Goal: Task Accomplishment & Management: Manage account settings

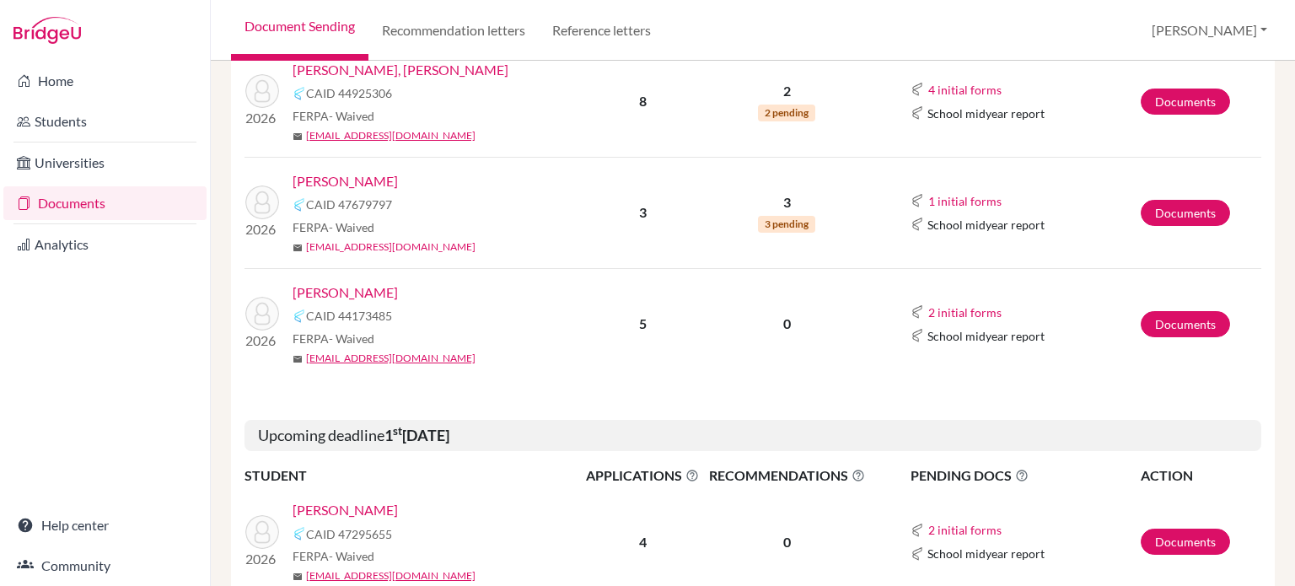
scroll to position [422, 0]
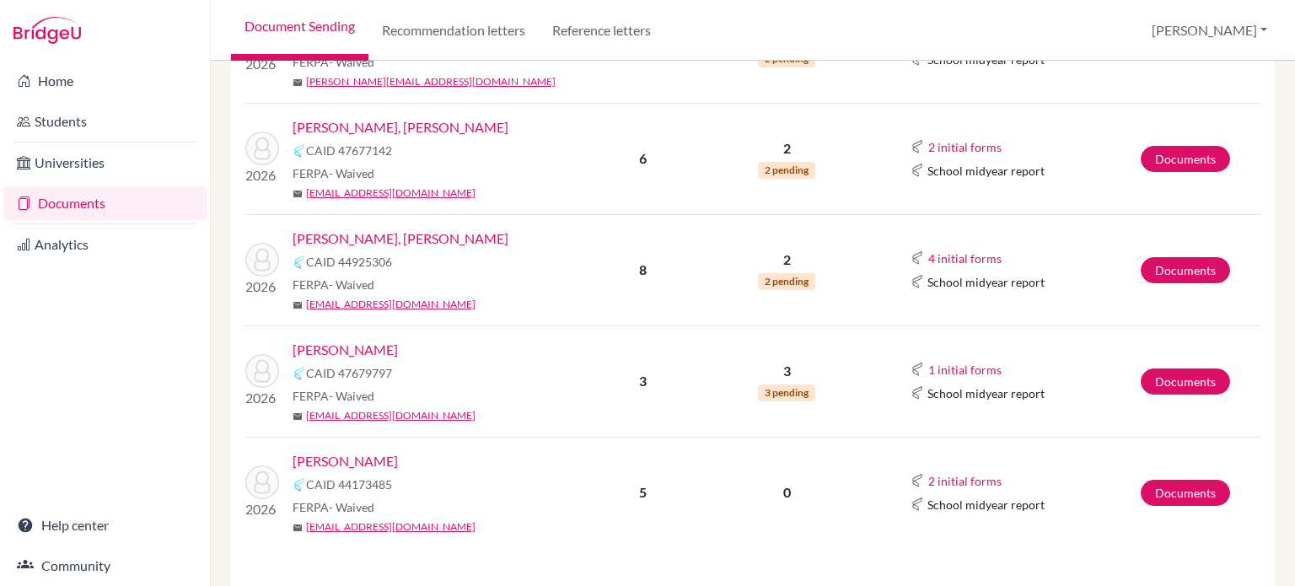
click at [350, 237] on link "Guffy, Jon Davis" at bounding box center [401, 239] width 216 height 20
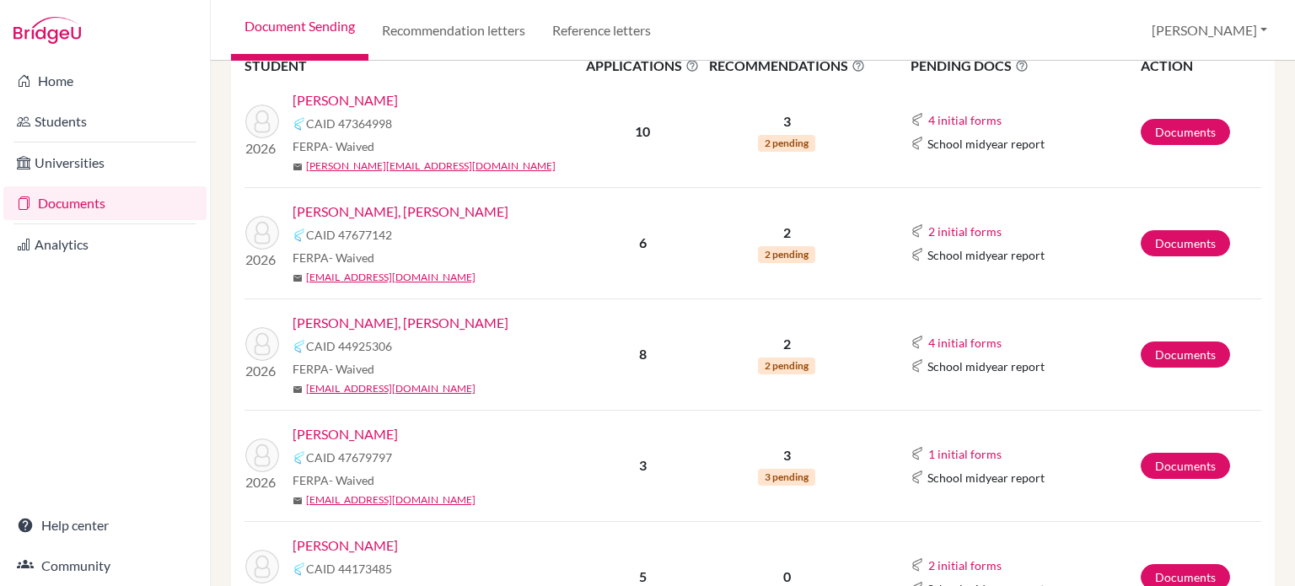
scroll to position [506, 0]
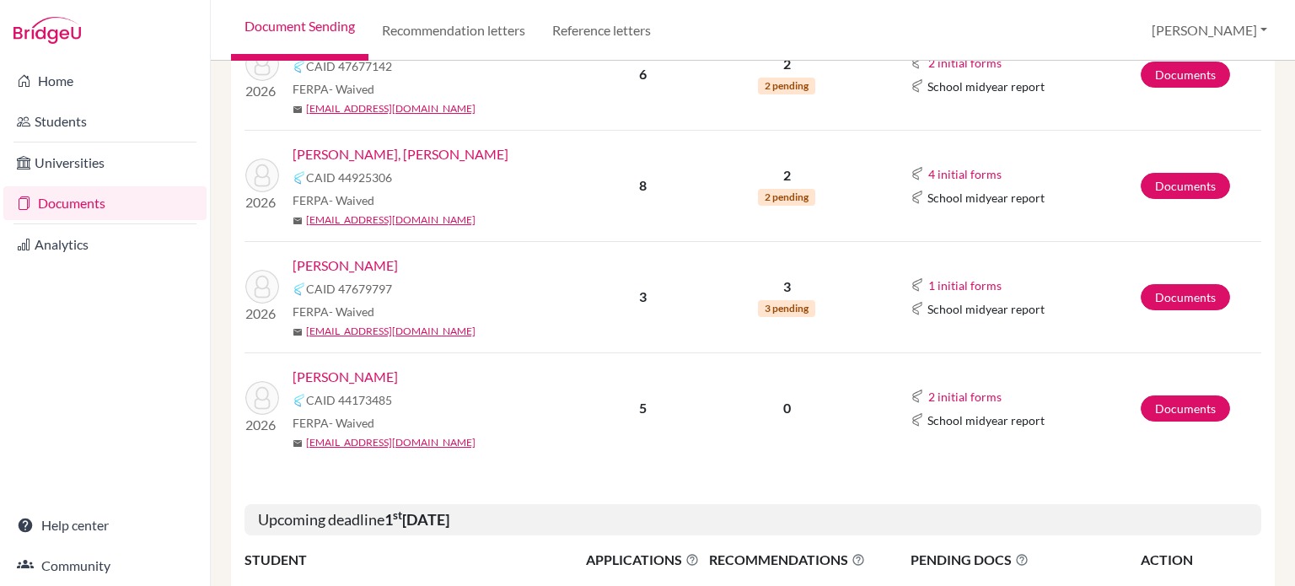
click at [369, 368] on link "[PERSON_NAME]" at bounding box center [345, 377] width 105 height 20
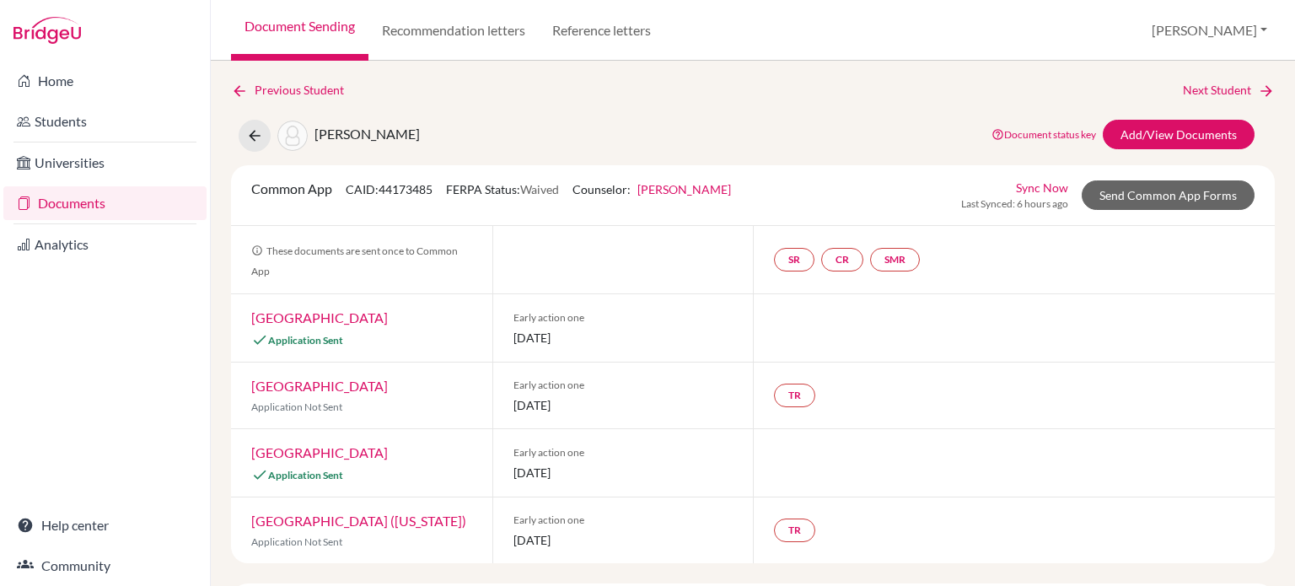
click at [324, 319] on link "[GEOGRAPHIC_DATA]" at bounding box center [319, 318] width 137 height 16
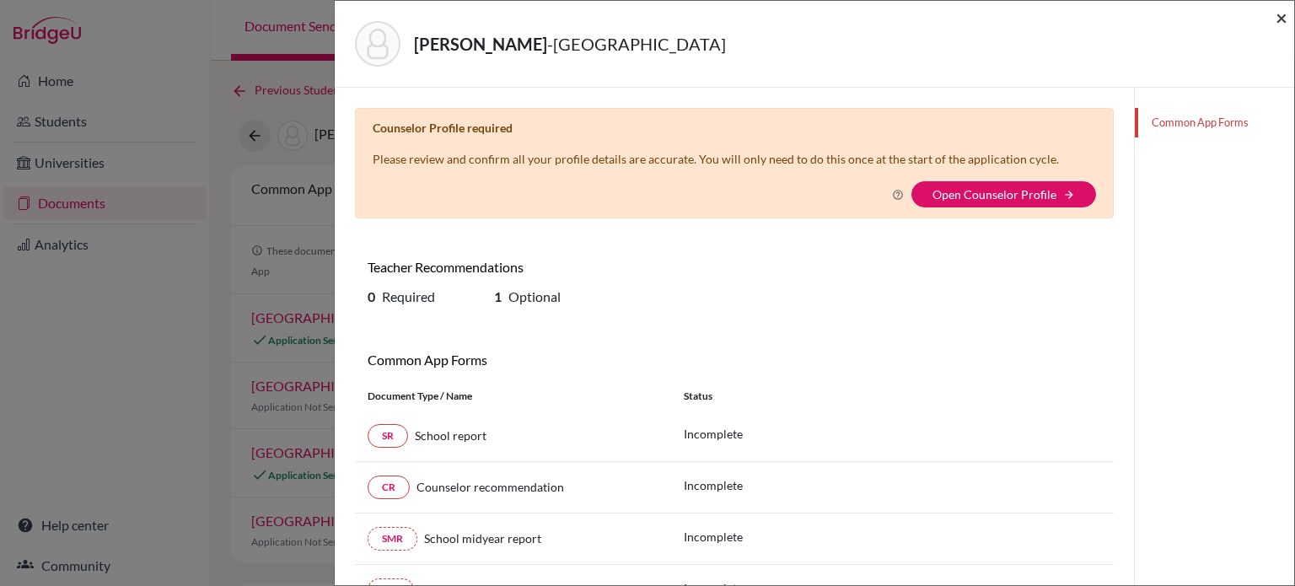
click at [1282, 18] on span "×" at bounding box center [1282, 17] width 12 height 24
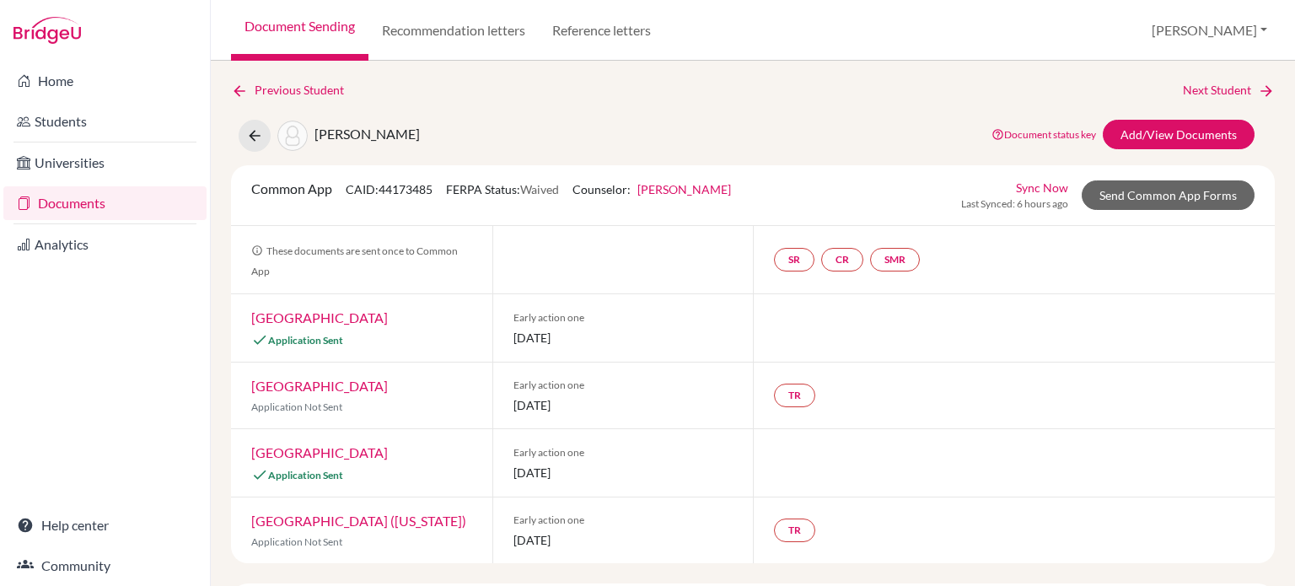
click at [73, 197] on link "Documents" at bounding box center [104, 203] width 203 height 34
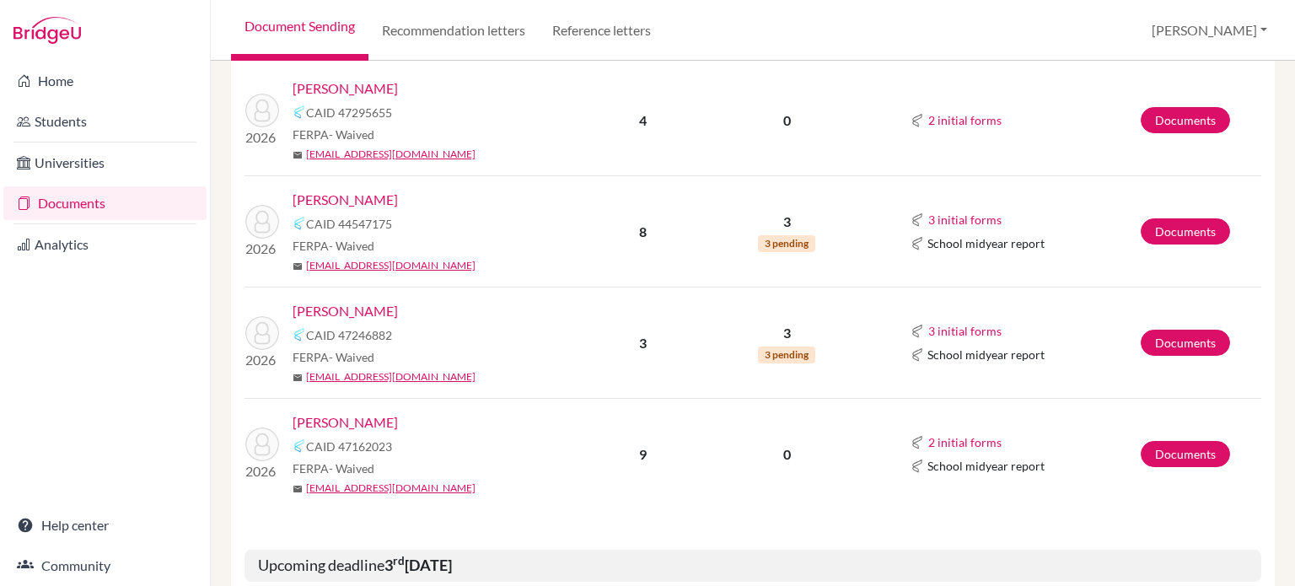
scroll to position [1265, 0]
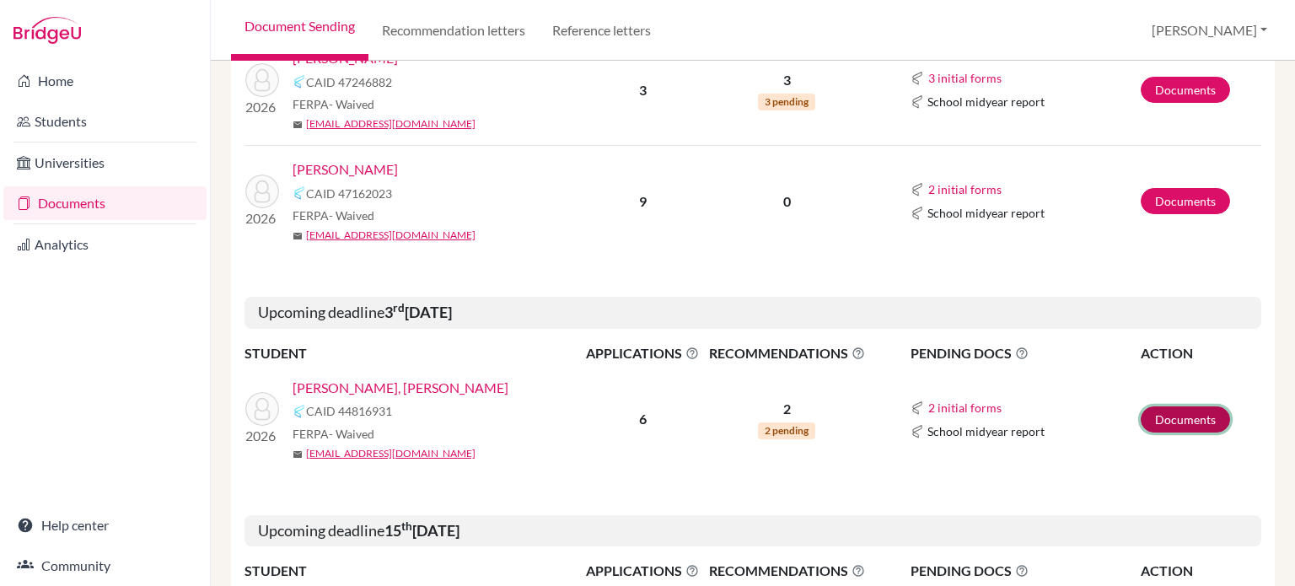
click at [1183, 426] on link "Documents" at bounding box center [1185, 420] width 89 height 26
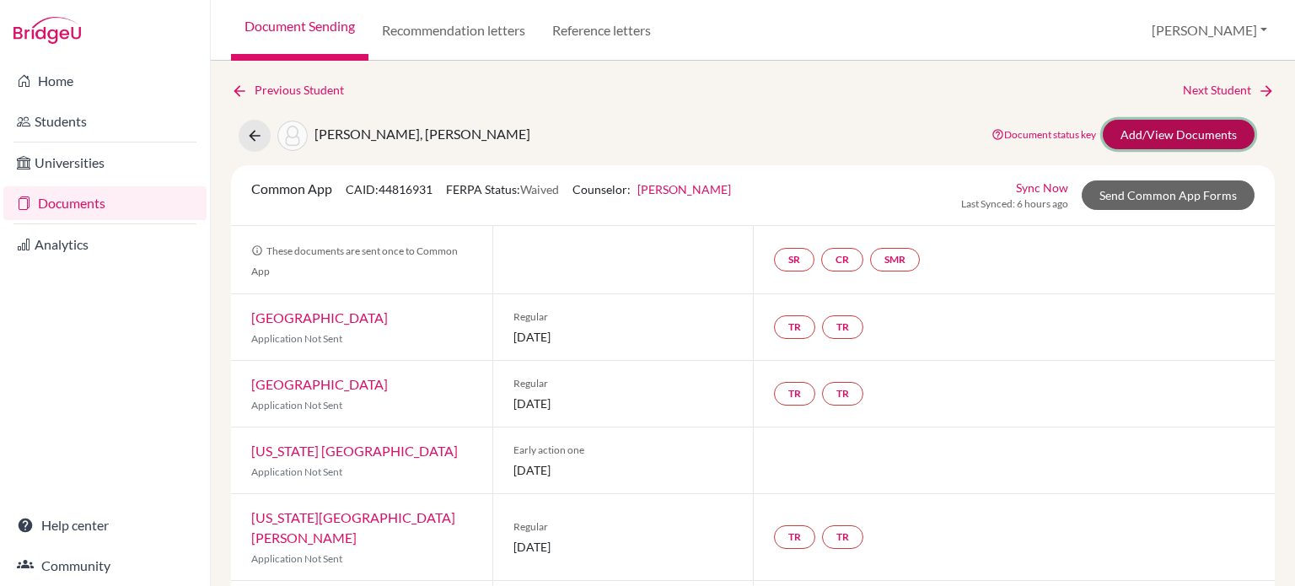
click at [1147, 137] on link "Add/View Documents" at bounding box center [1179, 135] width 152 height 30
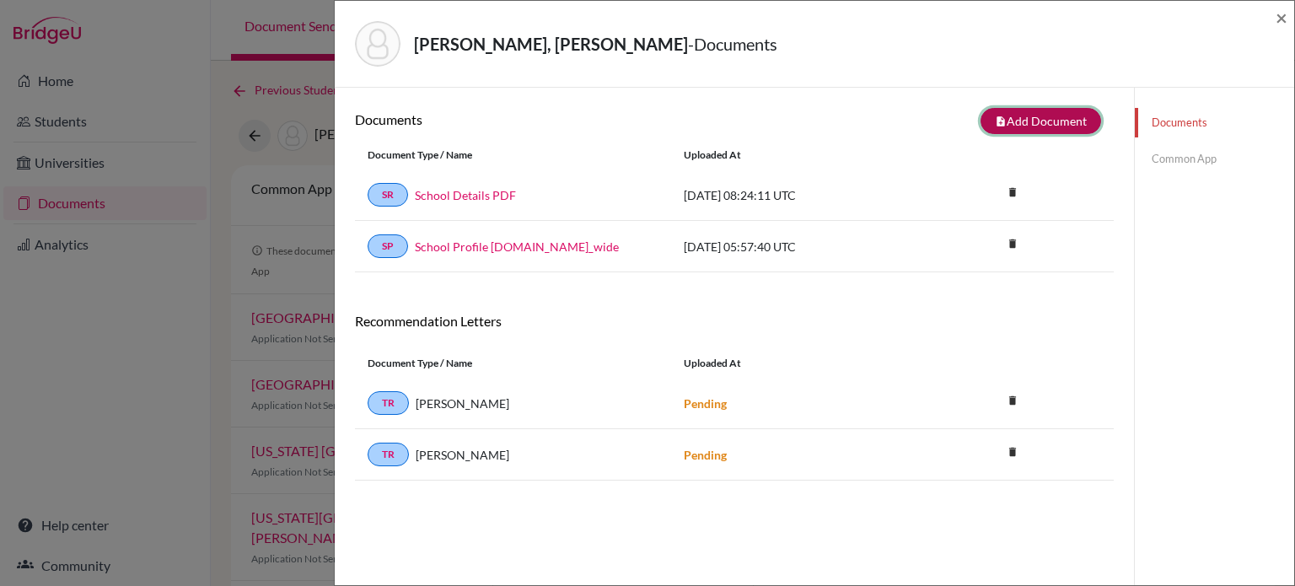
click at [1063, 122] on button "note_add Add Document" at bounding box center [1041, 121] width 121 height 26
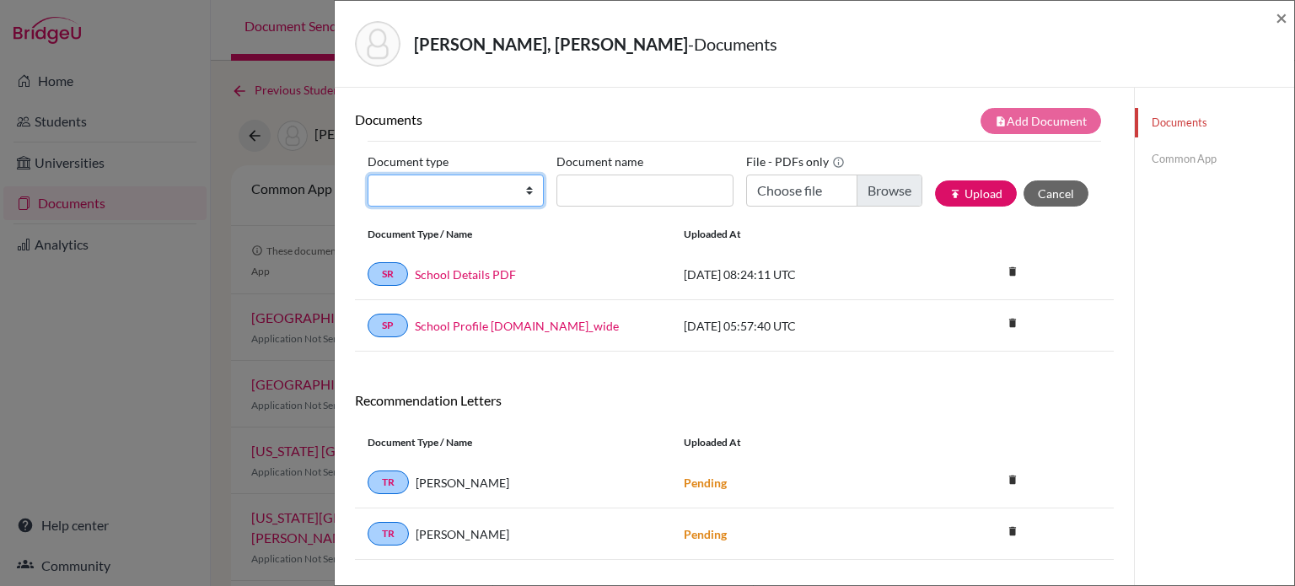
click at [523, 184] on select "Change explanation for Common App reports Counselor recommendation Internationa…" at bounding box center [456, 191] width 176 height 32
select select "4"
click at [368, 175] on select "Change explanation for Common App reports Counselor recommendation Internationa…" at bounding box center [456, 191] width 176 height 32
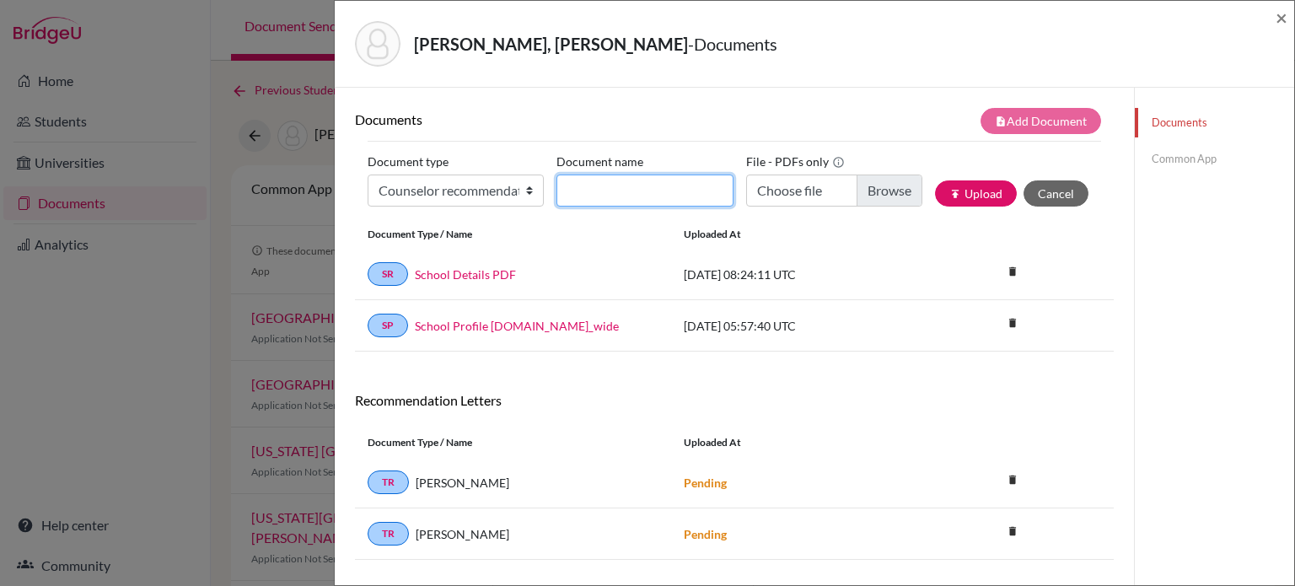
click at [642, 184] on input "Document name" at bounding box center [645, 191] width 176 height 32
type input "LOR ([PERSON_NAME])"
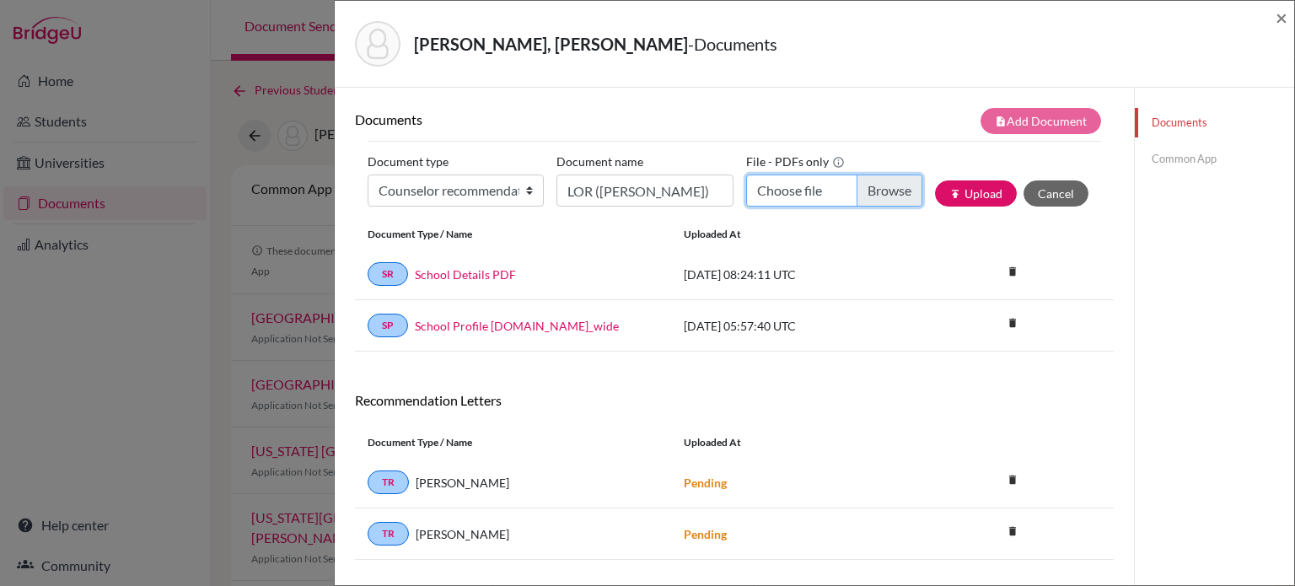
click at [886, 182] on input "Choose file" at bounding box center [834, 191] width 176 height 32
type input "C:\fakepath\LOR - Lee Yan Tan (A. Jones).docx.pdf"
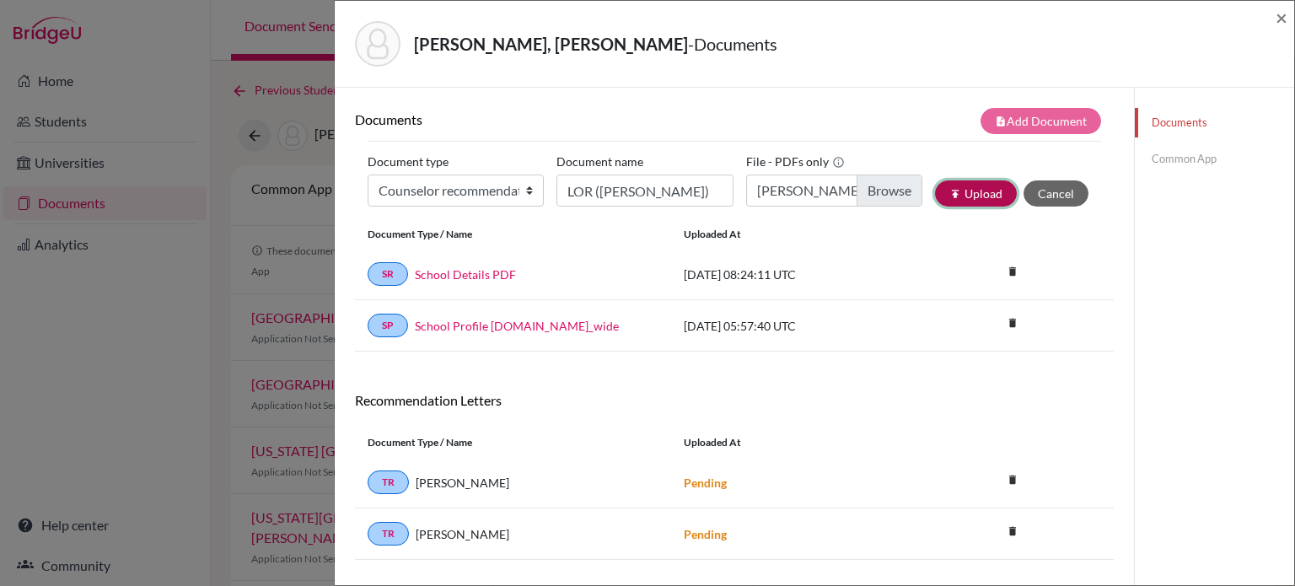
click at [967, 196] on button "publish Upload" at bounding box center [976, 193] width 82 height 26
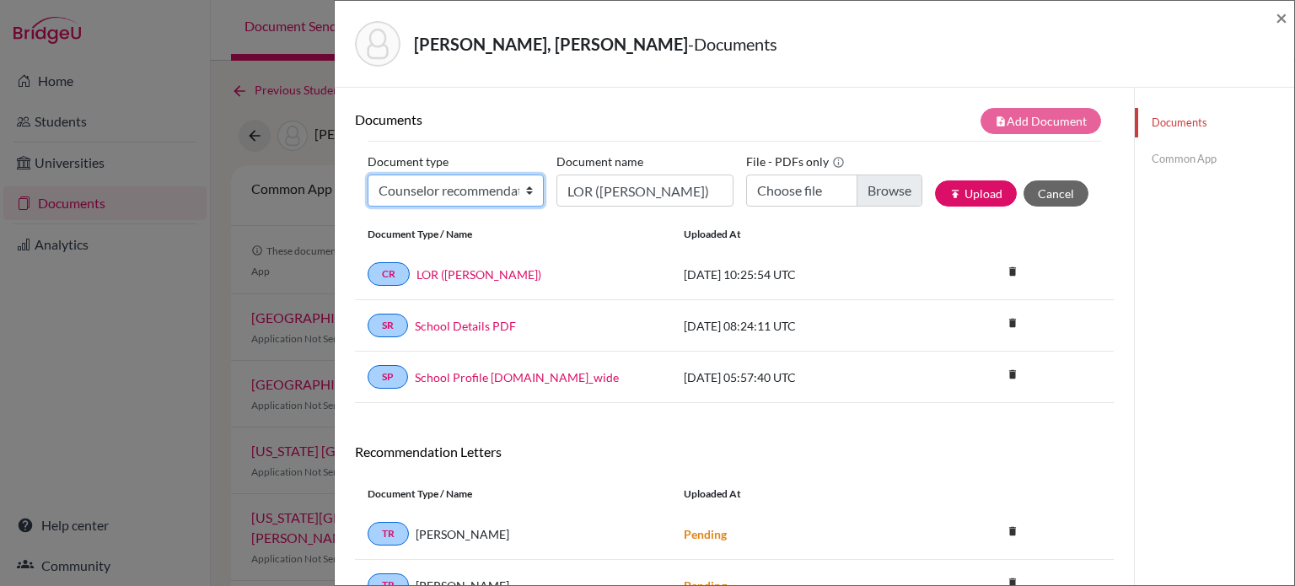
click at [462, 185] on select "Change explanation for Common App reports Counselor recommendation Internationa…" at bounding box center [456, 191] width 176 height 32
select select "2"
click at [368, 175] on select "Change explanation for Common App reports Counselor recommendation Internationa…" at bounding box center [456, 191] width 176 height 32
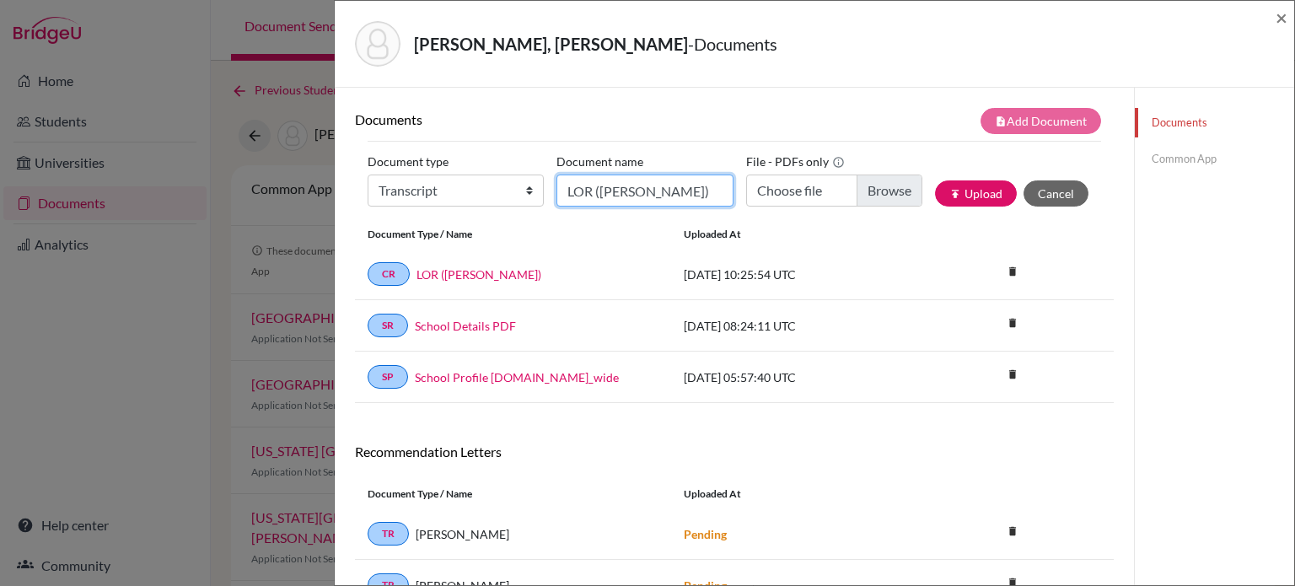
click at [625, 188] on input "LOR (A. Jones)" at bounding box center [645, 191] width 176 height 32
type input "Initial transcript"
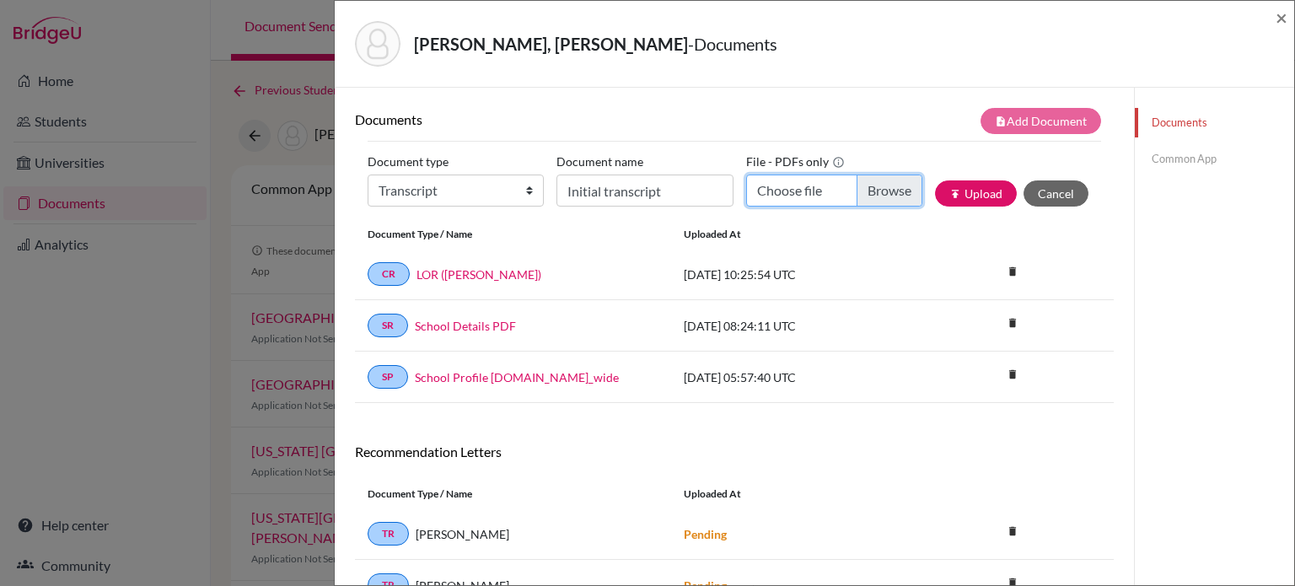
click at [867, 197] on input "Choose file" at bounding box center [834, 191] width 176 height 32
type input "C:\fakepath\Transcript_SBTL_S1Course_Tan, Lee Yan.pdf"
click at [971, 189] on button "publish Upload" at bounding box center [976, 193] width 82 height 26
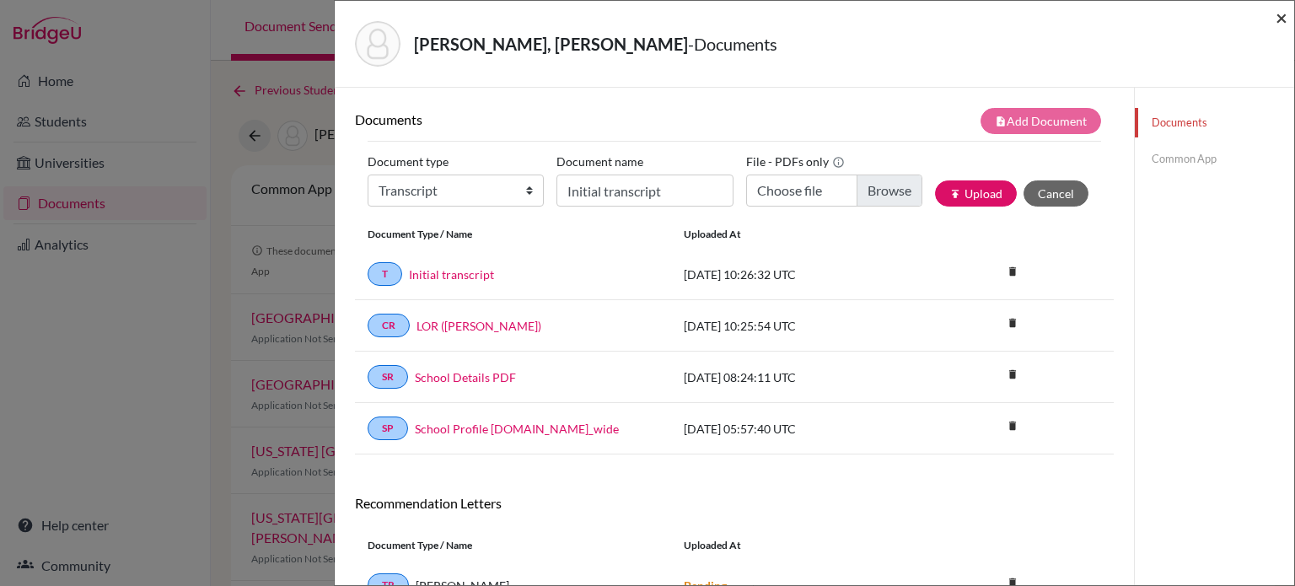
click at [1277, 13] on span "×" at bounding box center [1282, 17] width 12 height 24
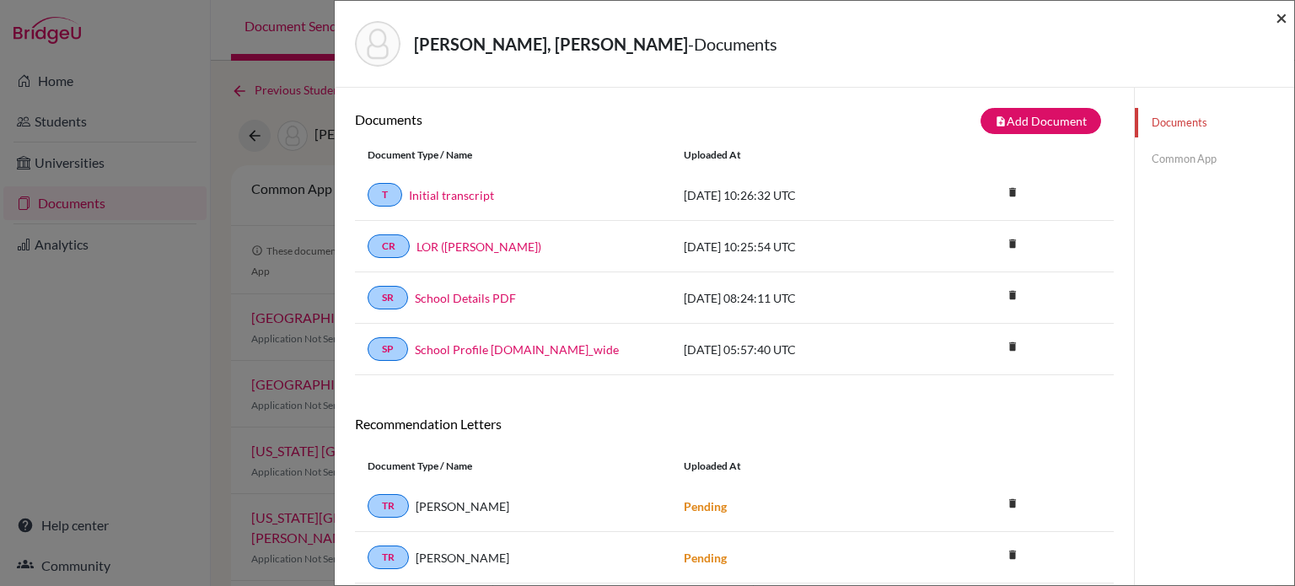
drag, startPoint x: 1279, startPoint y: 19, endPoint x: 1241, endPoint y: 26, distance: 38.7
click at [1279, 19] on span "×" at bounding box center [1282, 17] width 12 height 24
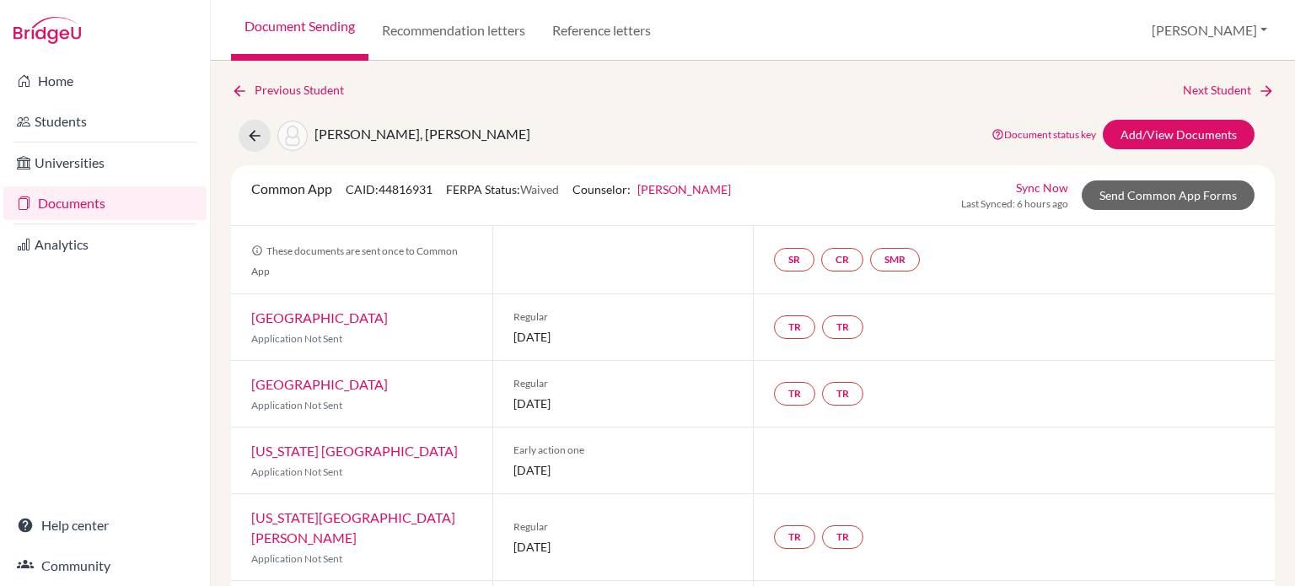
click at [80, 200] on link "Documents" at bounding box center [104, 203] width 203 height 34
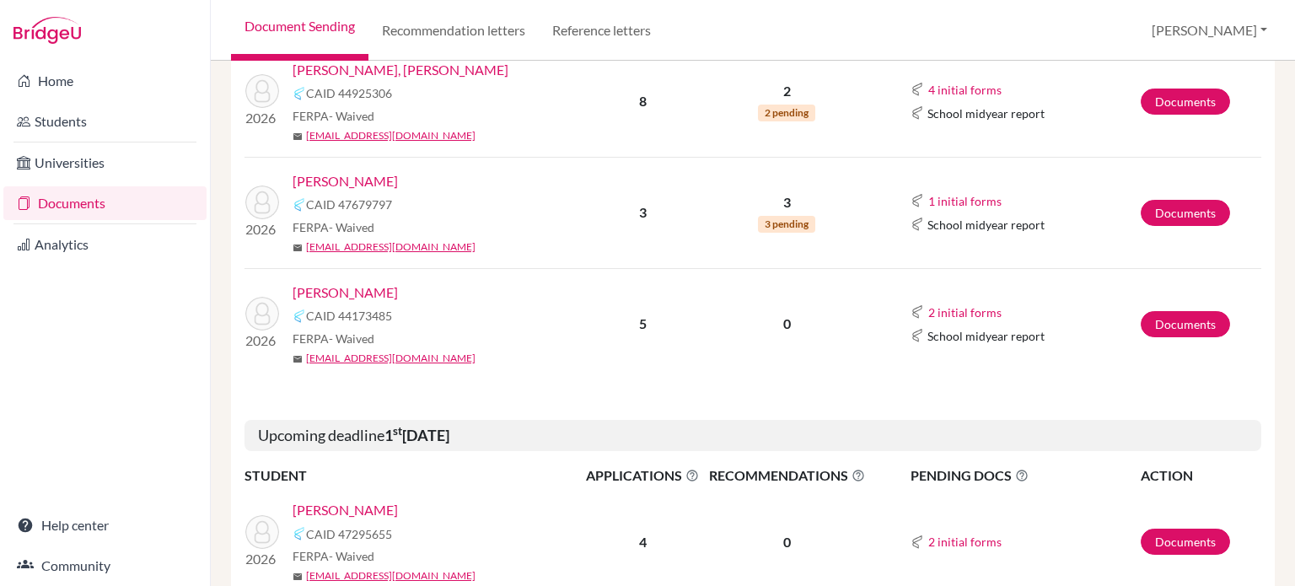
scroll to position [843, 0]
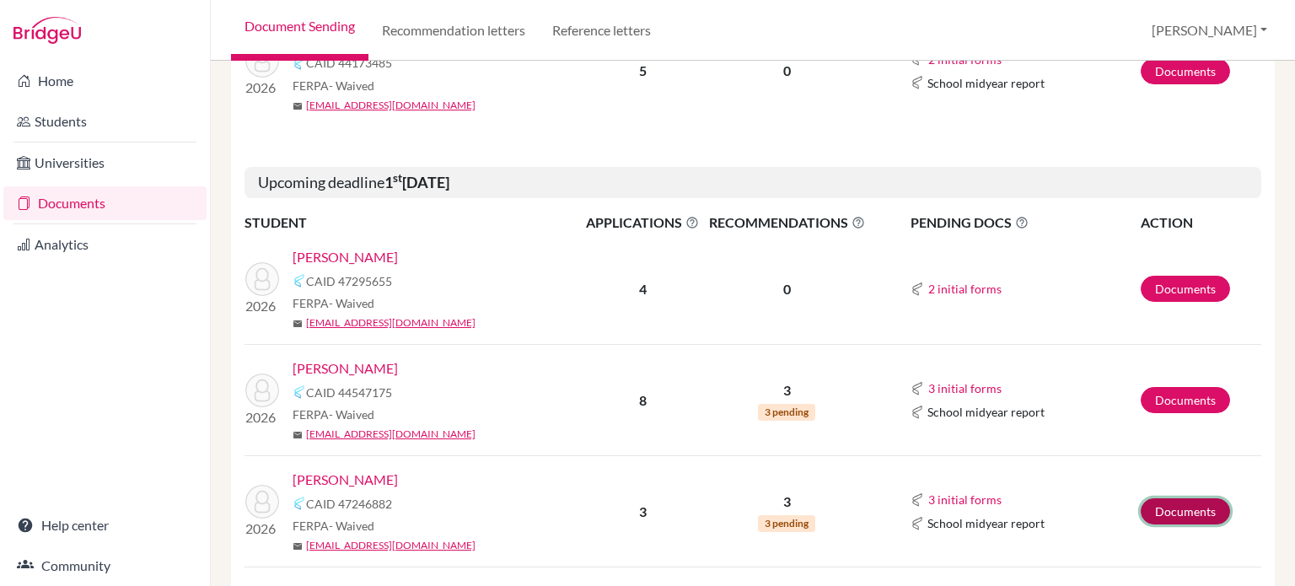
click at [1191, 504] on link "Documents" at bounding box center [1185, 511] width 89 height 26
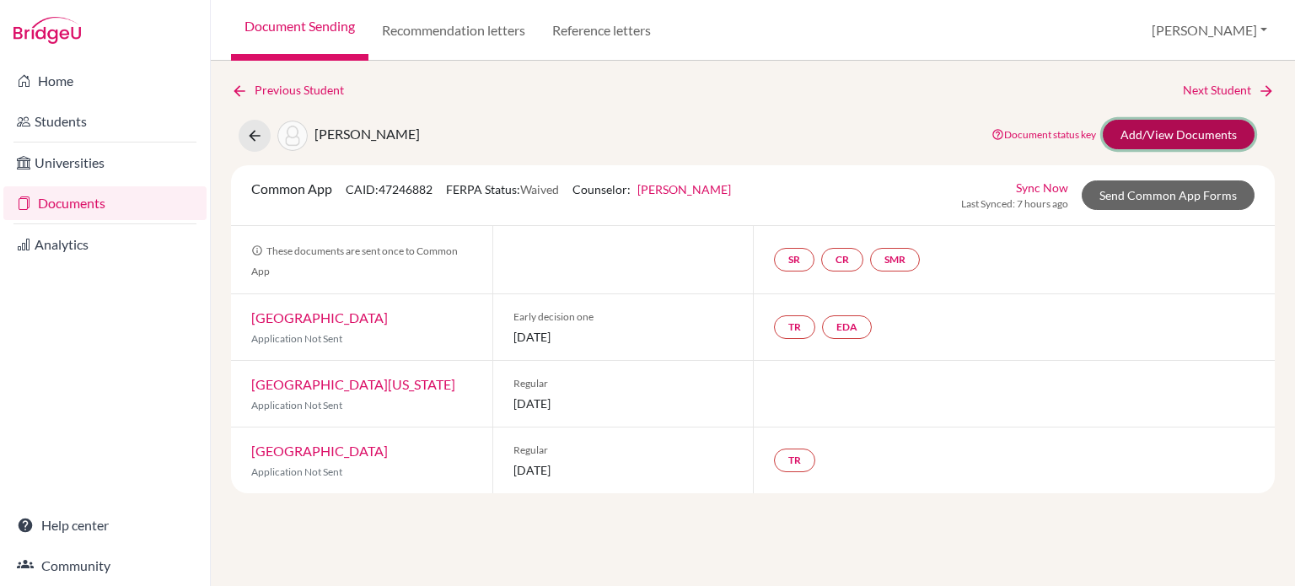
click at [1173, 125] on link "Add/View Documents" at bounding box center [1179, 135] width 152 height 30
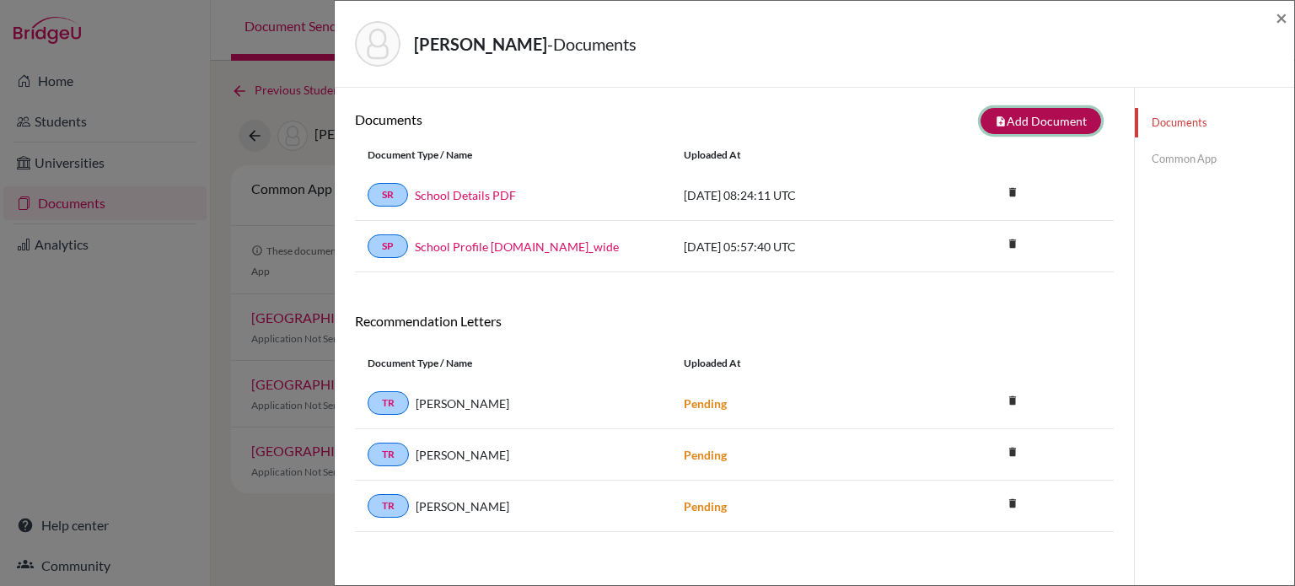
click at [1026, 124] on button "note_add Add Document" at bounding box center [1041, 121] width 121 height 26
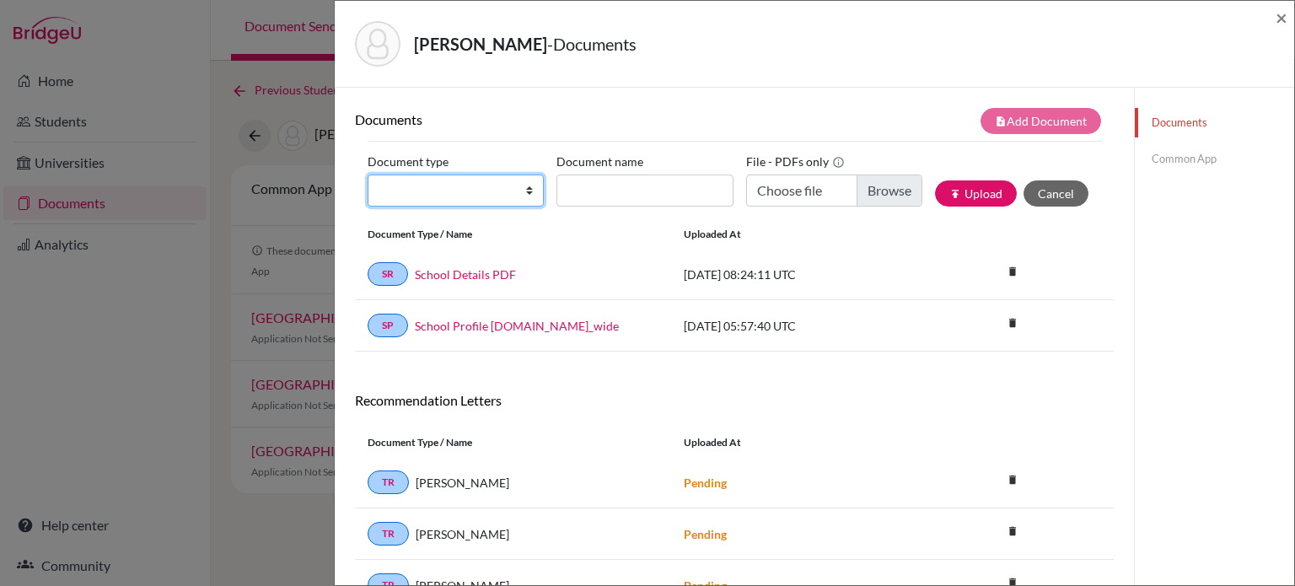
click at [502, 185] on select "Change explanation for Common App reports Counselor recommendation Internationa…" at bounding box center [456, 191] width 176 height 32
select select "4"
click at [368, 175] on select "Change explanation for Common App reports Counselor recommendation Internationa…" at bounding box center [456, 191] width 176 height 32
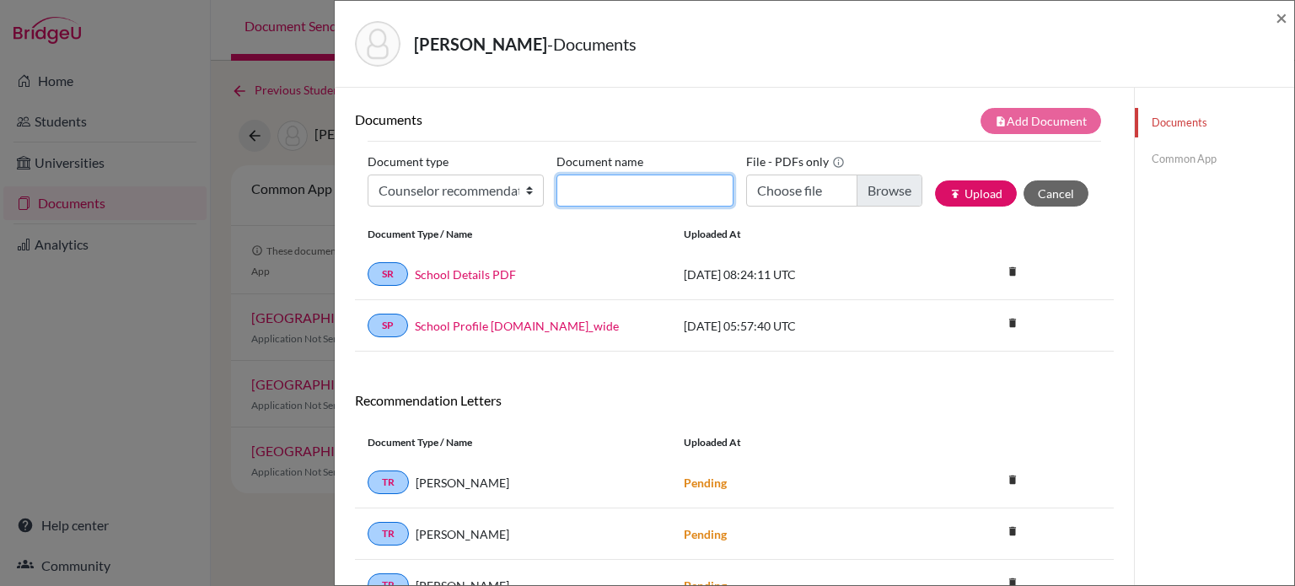
click at [628, 181] on input "Document name" at bounding box center [645, 191] width 176 height 32
type input "LOR (A. Jones)"
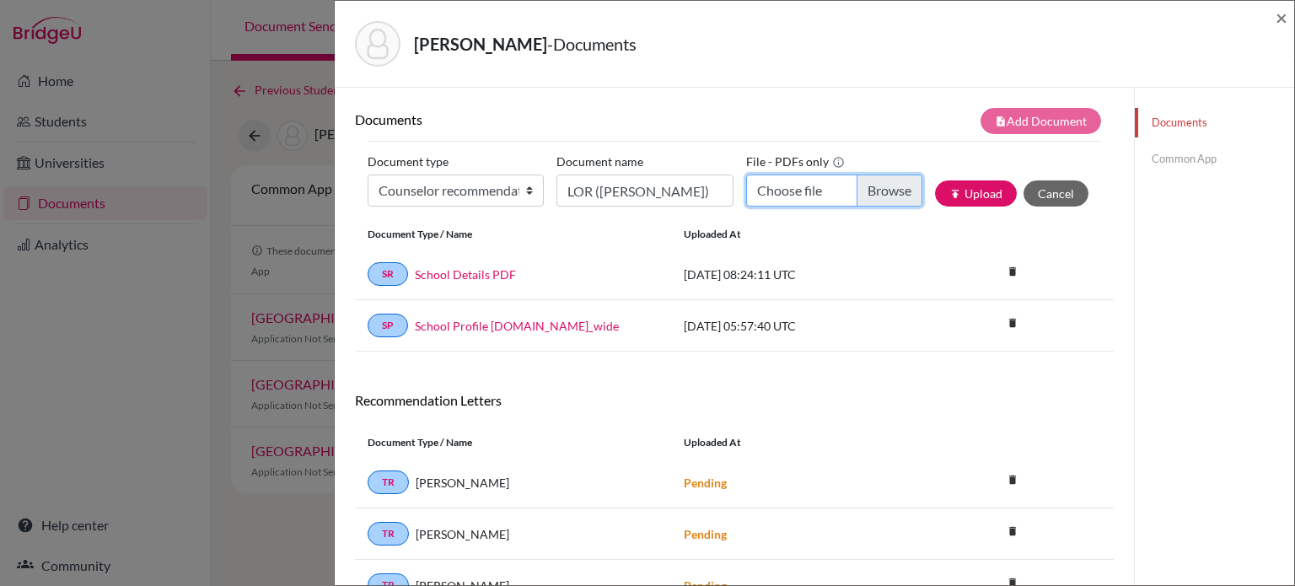
click at [859, 186] on input "Choose file" at bounding box center [834, 191] width 176 height 32
type input "C:\fakepath\LOR - Yimo (Alice) Wang (A. Jones).docx.pdf"
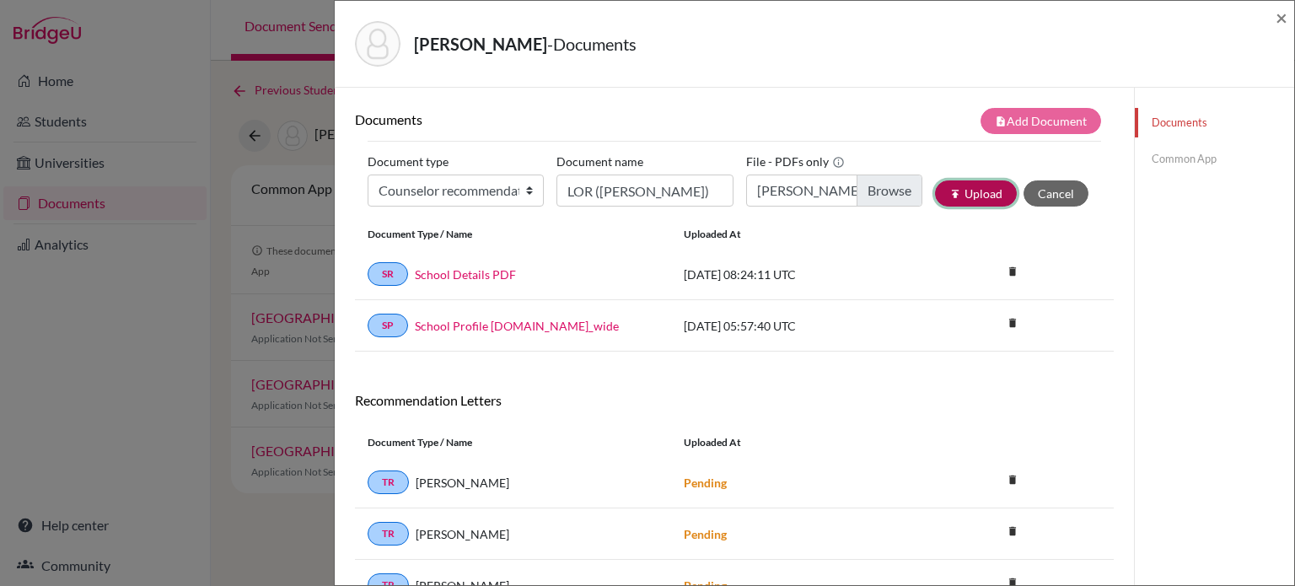
click at [968, 196] on button "publish Upload" at bounding box center [976, 193] width 82 height 26
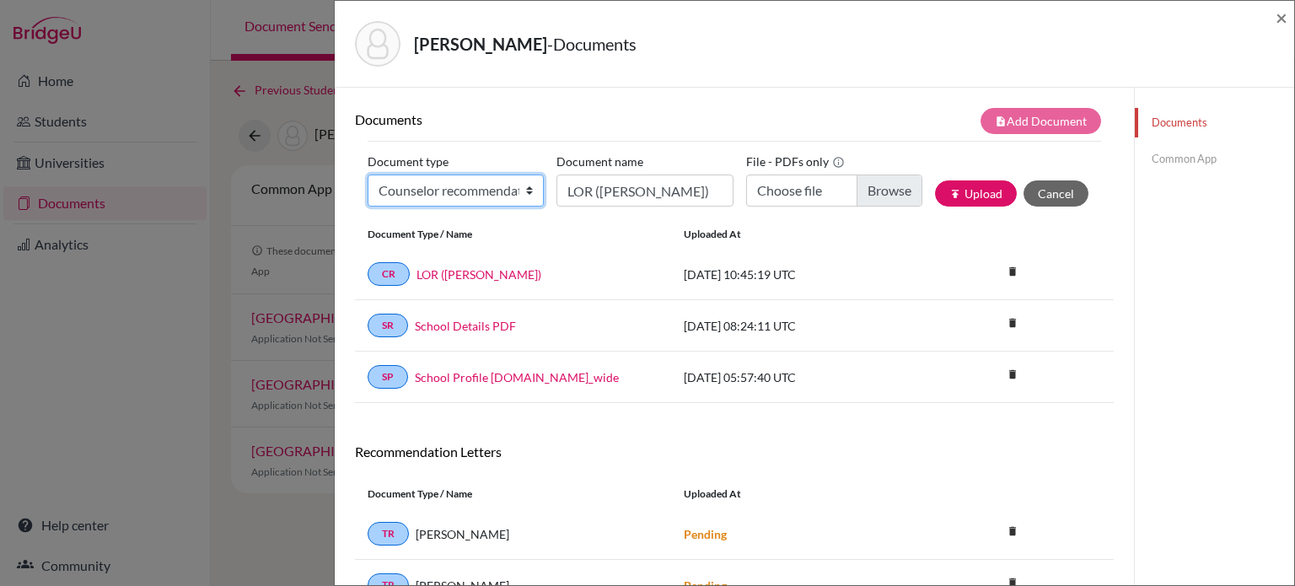
click at [509, 175] on select "Change explanation for Common App reports Counselor recommendation Internationa…" at bounding box center [456, 191] width 176 height 32
select select "2"
click at [368, 175] on select "Change explanation for Common App reports Counselor recommendation Internationa…" at bounding box center [456, 191] width 176 height 32
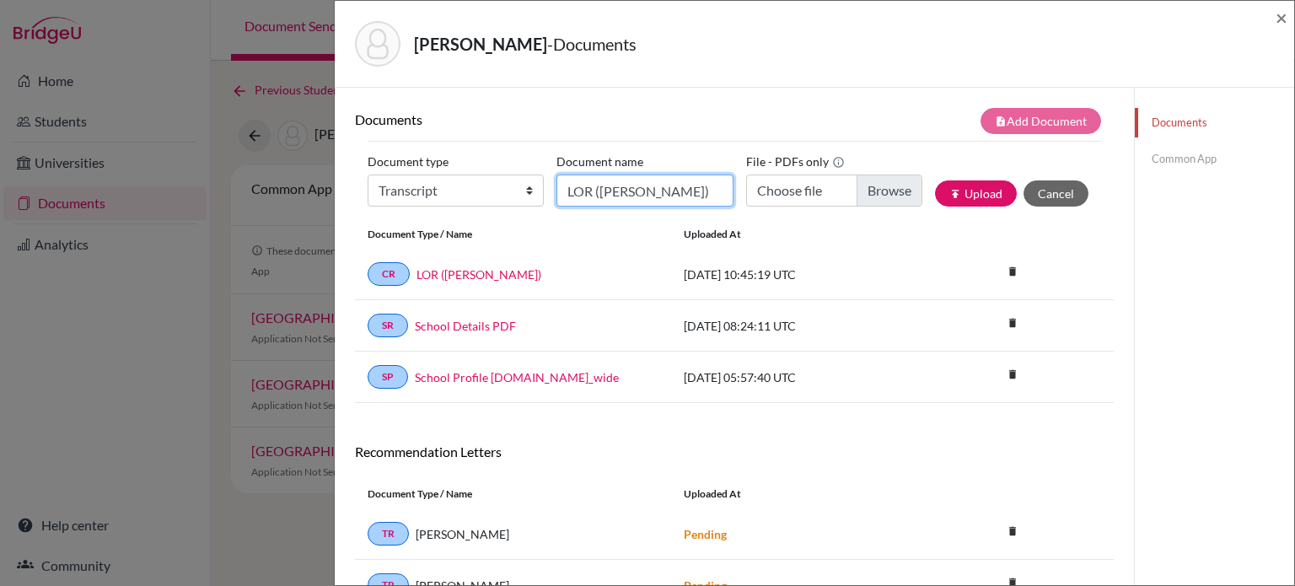
click at [666, 191] on input "LOR (A. Jones)" at bounding box center [645, 191] width 176 height 32
type input "Initial transcript"
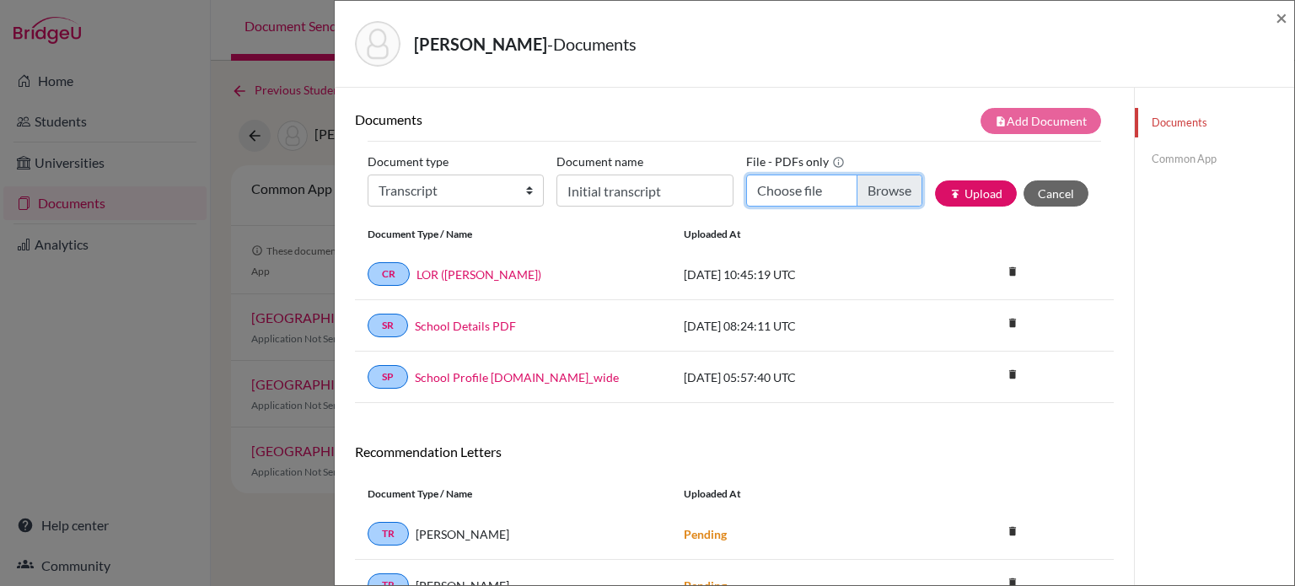
click at [859, 186] on input "Choose file" at bounding box center [834, 191] width 176 height 32
type input "C:\fakepath\Transcript_SBTL_S1Course_Wang, Yimo.pdf"
click at [950, 195] on icon "publish" at bounding box center [956, 194] width 12 height 12
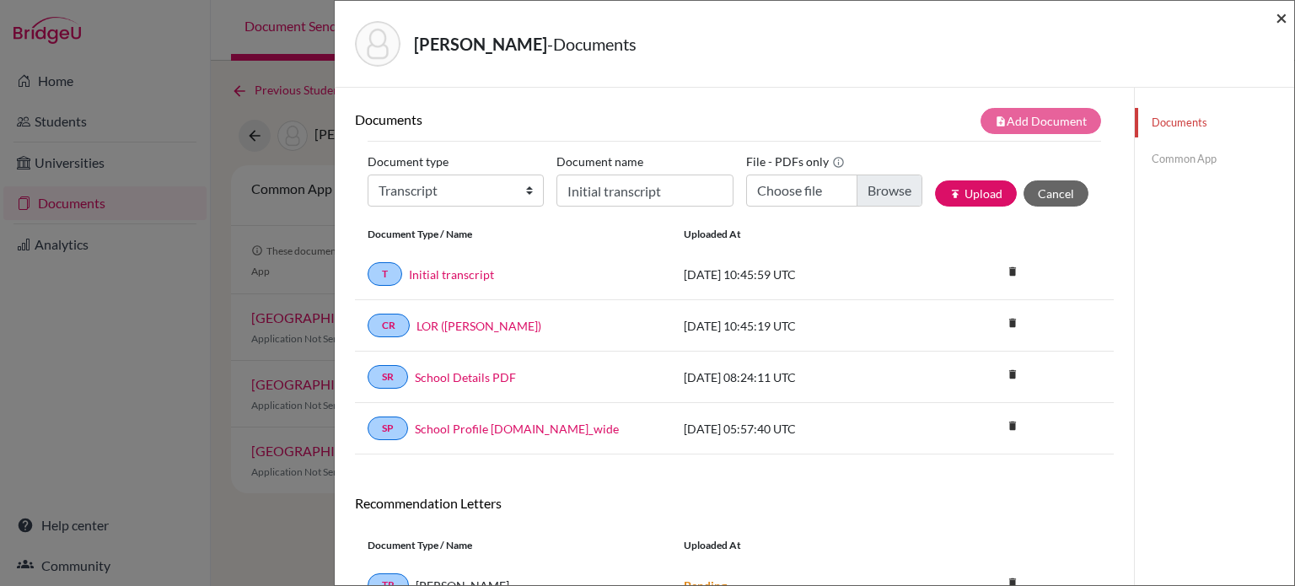
click at [1286, 16] on span "×" at bounding box center [1282, 17] width 12 height 24
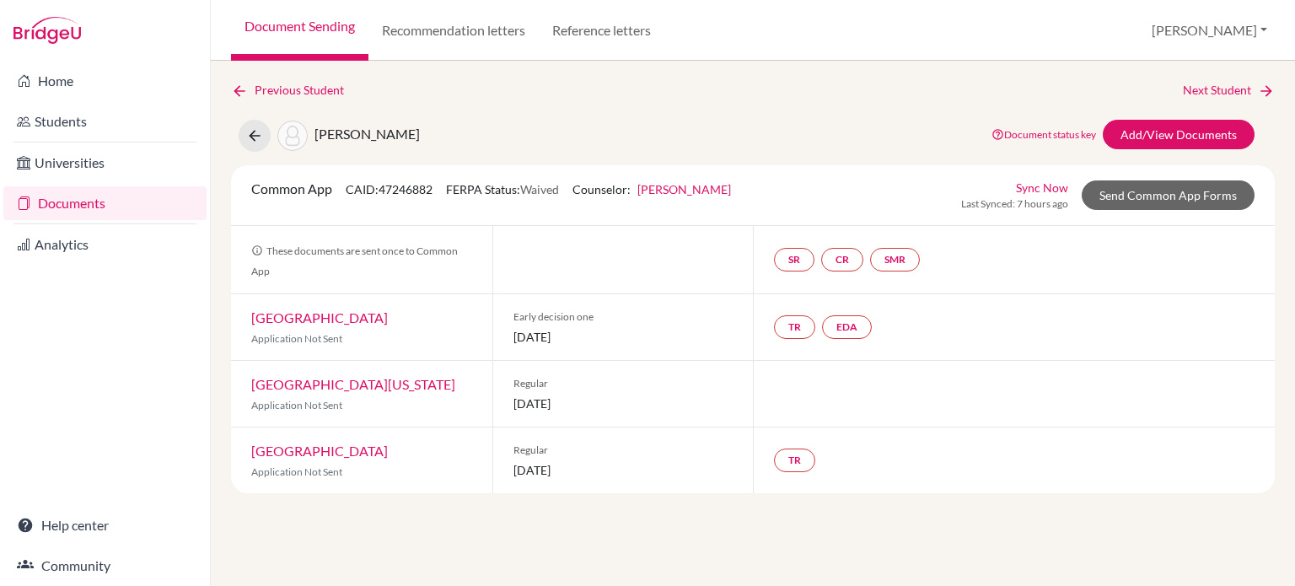
click at [94, 211] on link "Documents" at bounding box center [104, 203] width 203 height 34
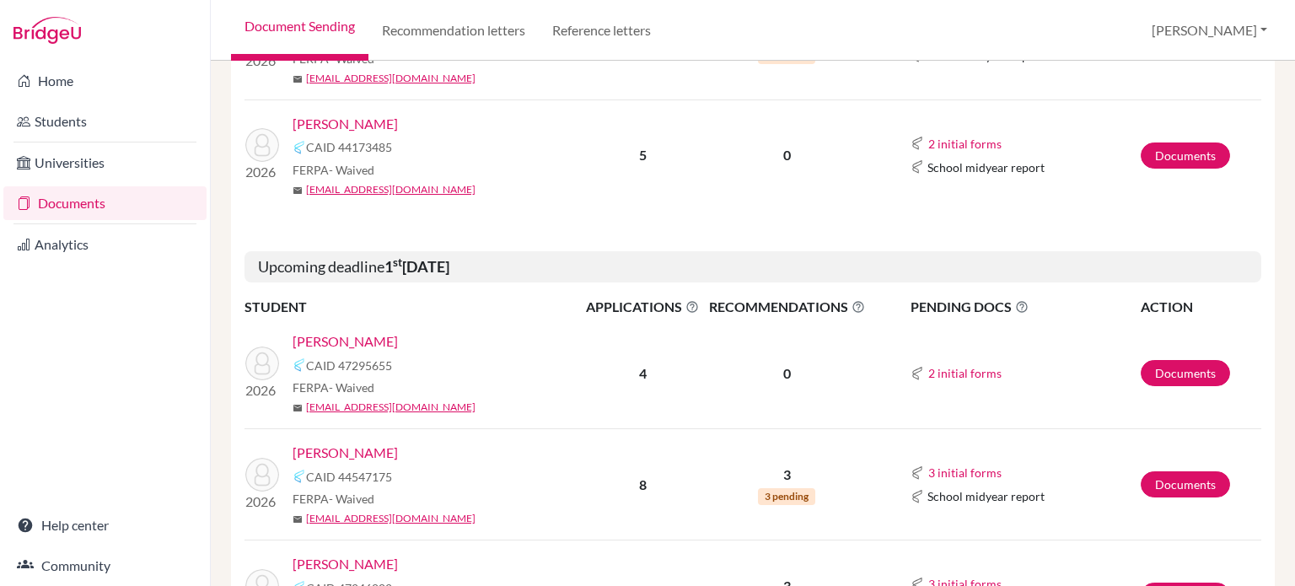
scroll to position [928, 0]
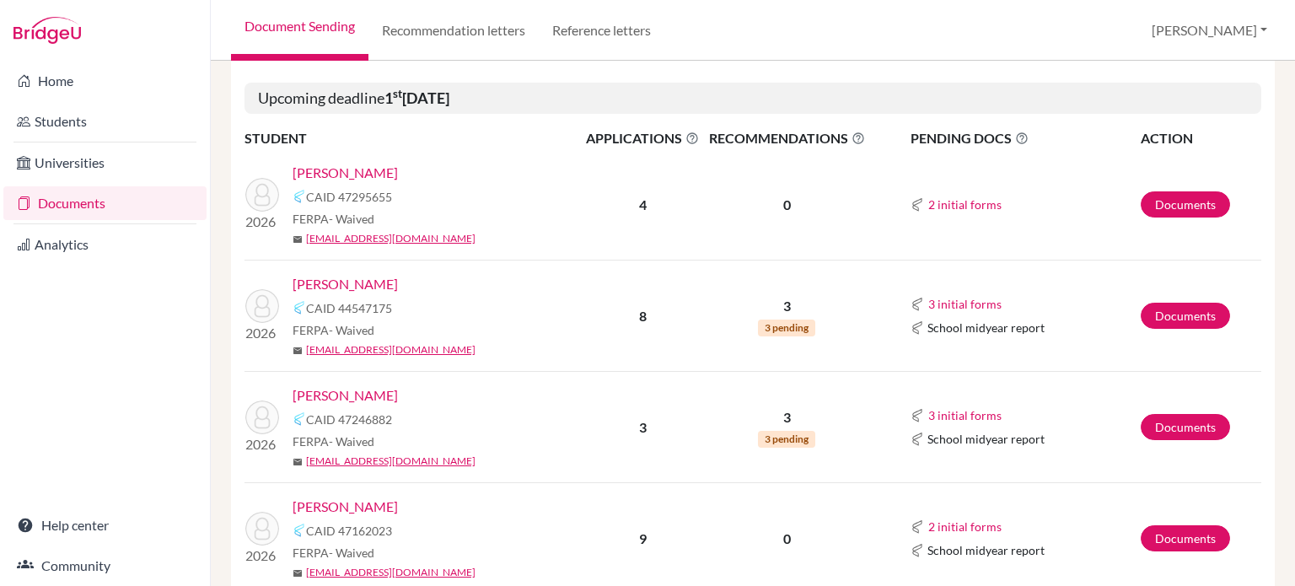
click at [354, 283] on link "[PERSON_NAME]" at bounding box center [345, 284] width 105 height 20
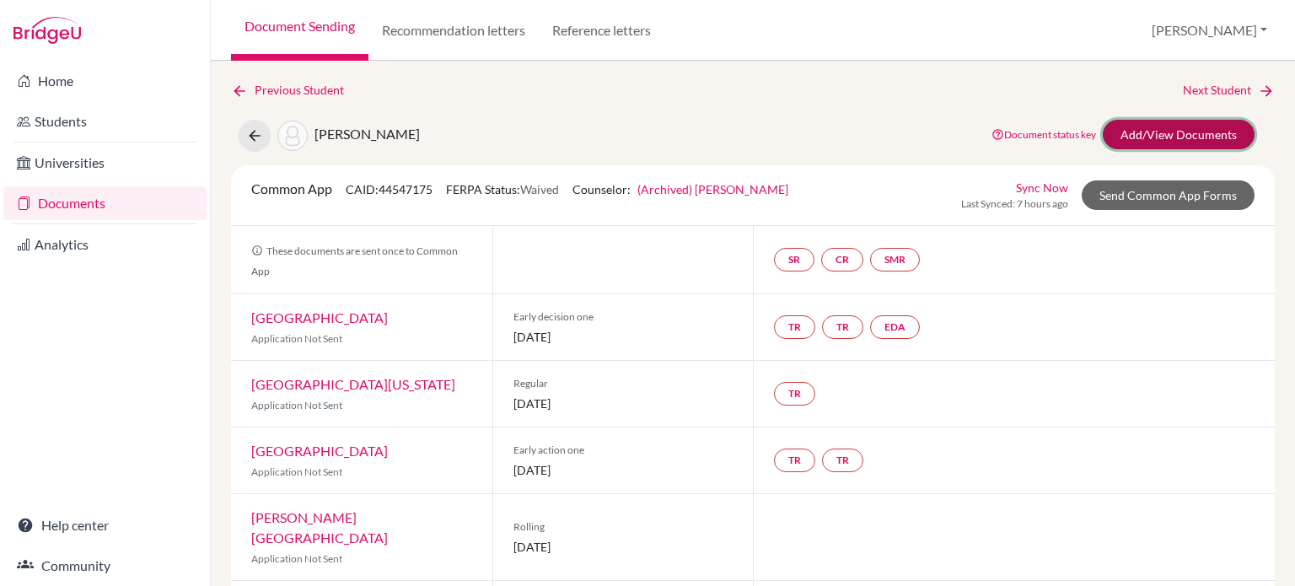
click at [1157, 128] on link "Add/View Documents" at bounding box center [1179, 135] width 152 height 30
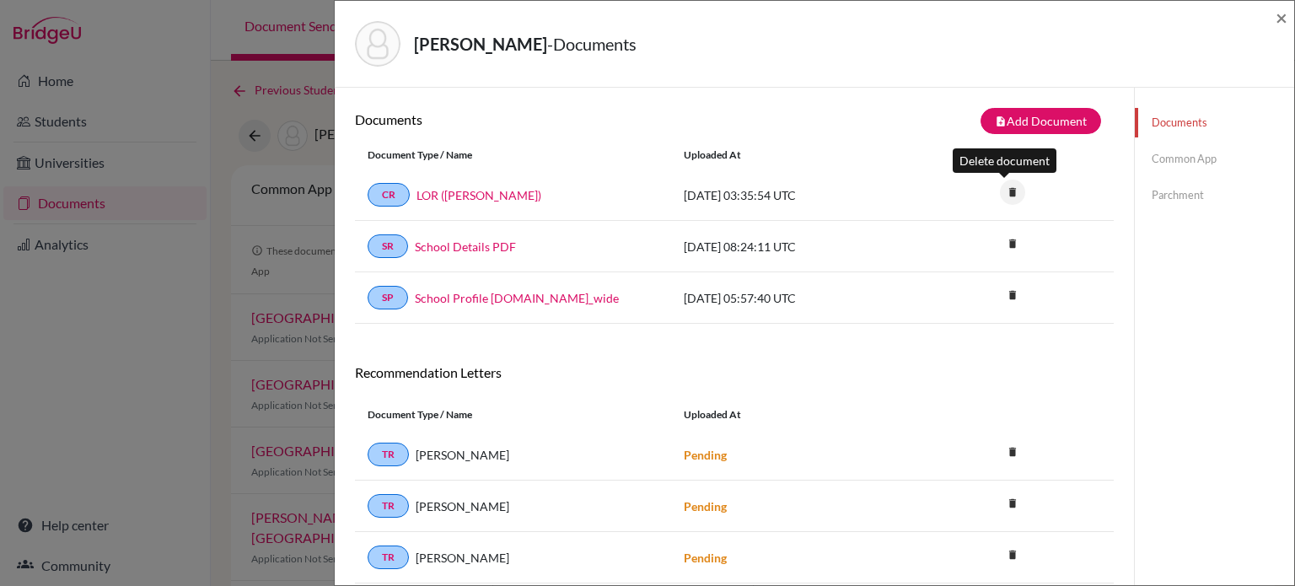
click at [1000, 191] on icon "delete" at bounding box center [1012, 192] width 25 height 25
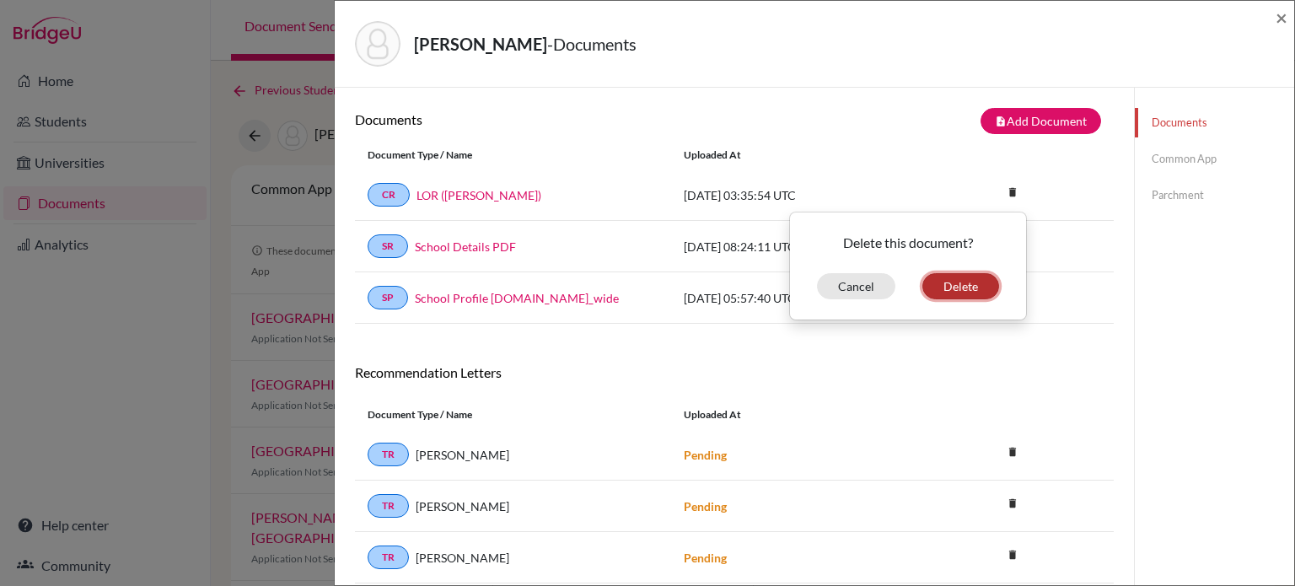
click at [940, 283] on button "Delete" at bounding box center [961, 286] width 77 height 26
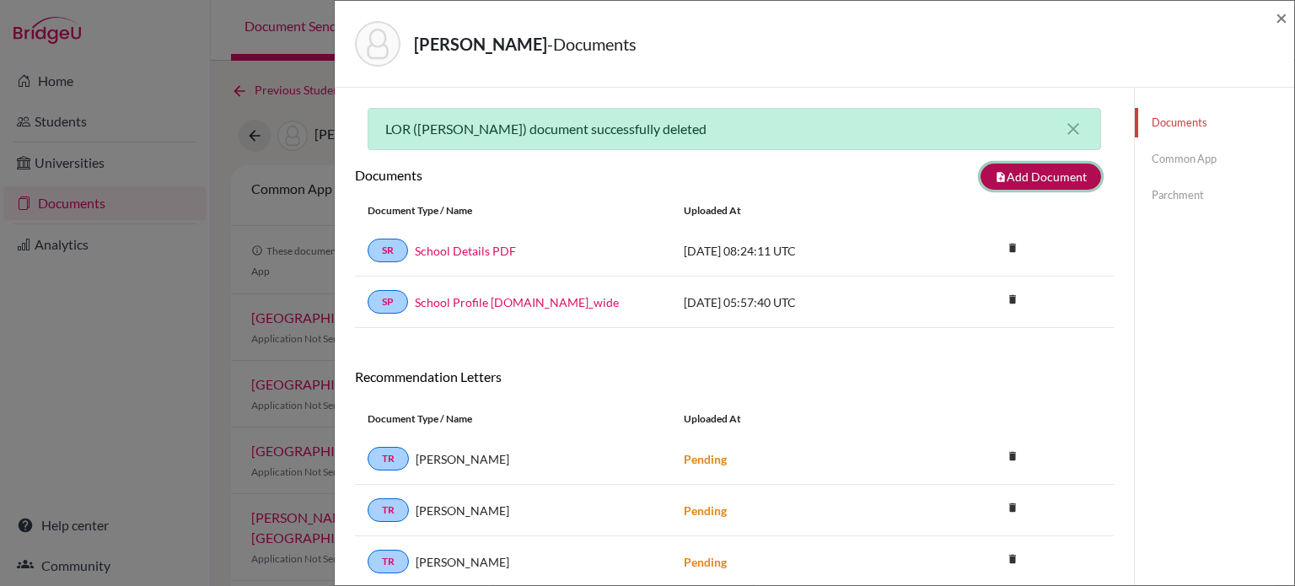
click at [1013, 180] on button "note_add Add Document" at bounding box center [1041, 177] width 121 height 26
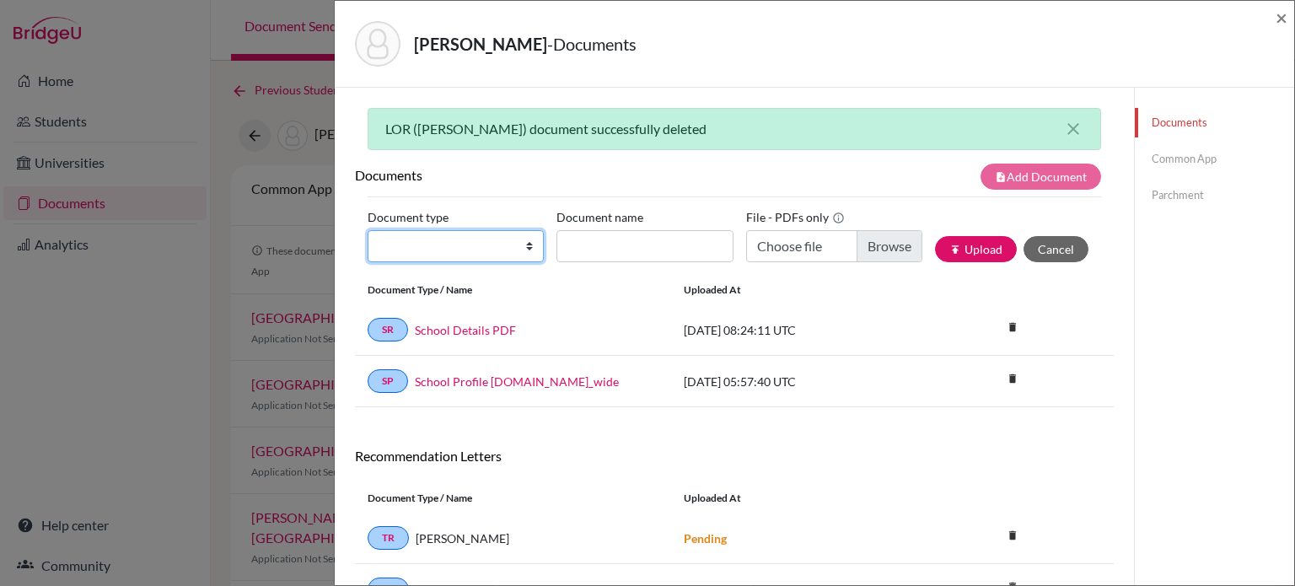
click at [529, 249] on select "Change explanation for Common App reports Counselor recommendation Internationa…" at bounding box center [456, 246] width 176 height 32
select select "4"
click at [368, 230] on select "Change explanation for Common App reports Counselor recommendation Internationa…" at bounding box center [456, 246] width 176 height 32
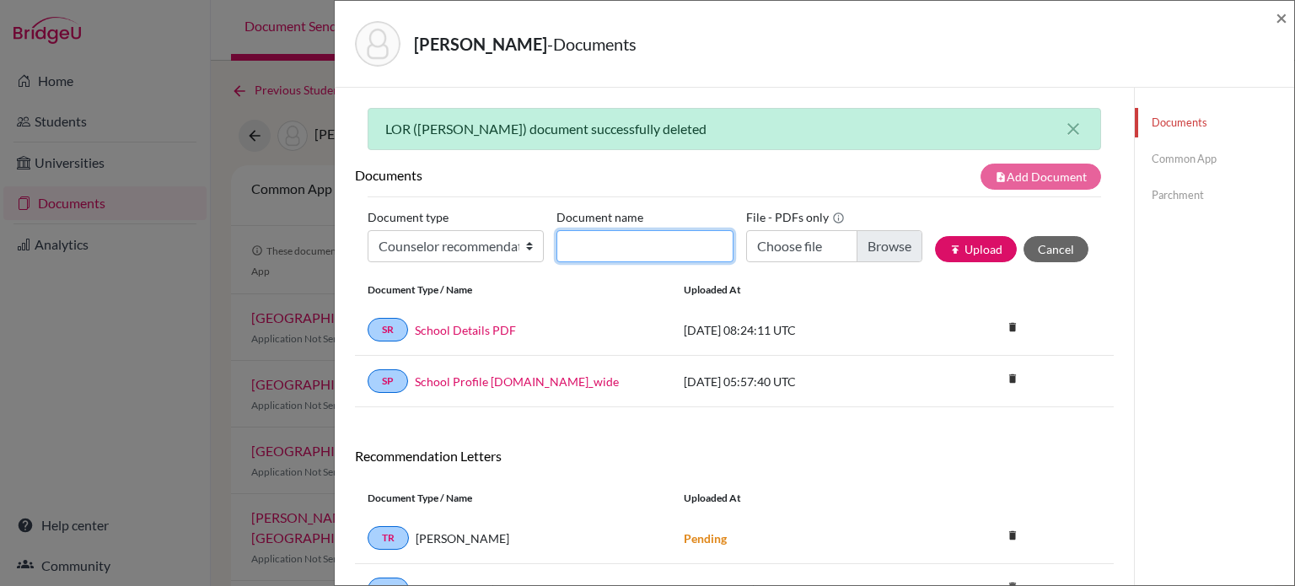
click at [666, 234] on input "Document name" at bounding box center [645, 246] width 176 height 32
type input "LOR (A. Jones)"
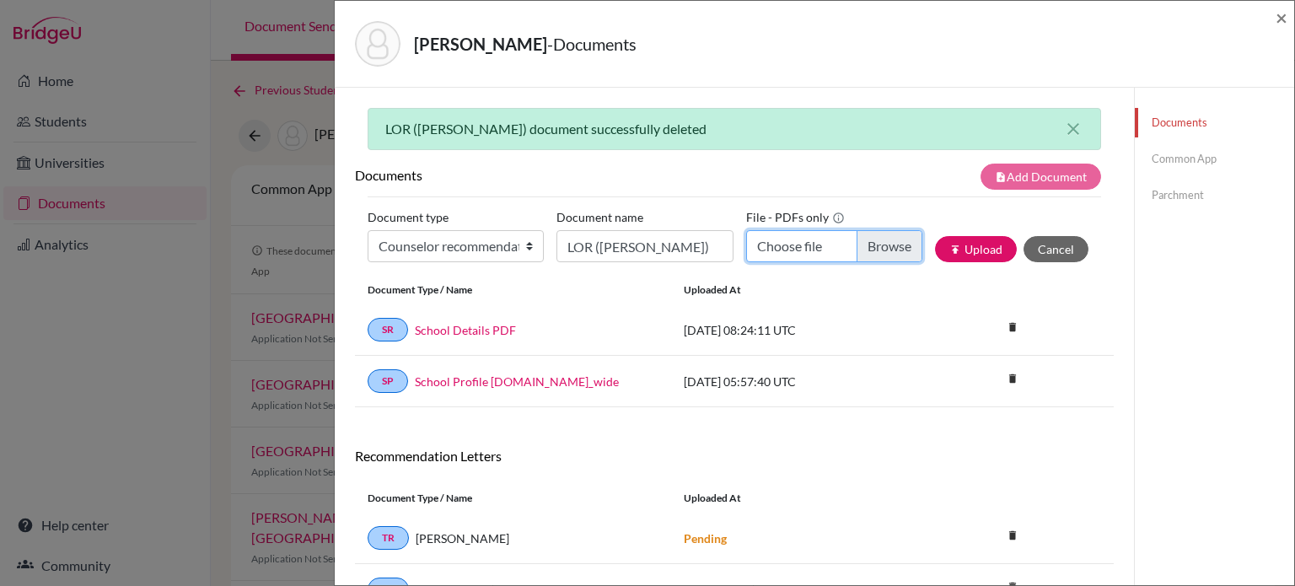
click at [897, 247] on input "Choose file" at bounding box center [834, 246] width 176 height 32
type input "C:\fakepath\LOR - En Yu Lim (A. Jones).docx.pdf"
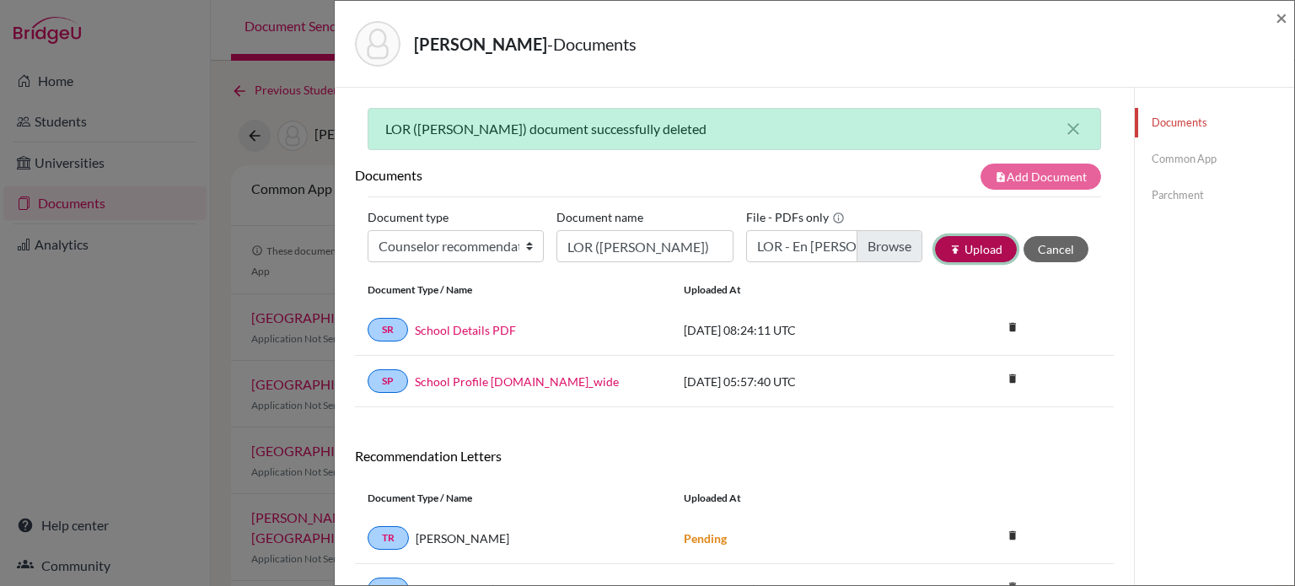
click at [978, 252] on button "publish Upload" at bounding box center [976, 249] width 82 height 26
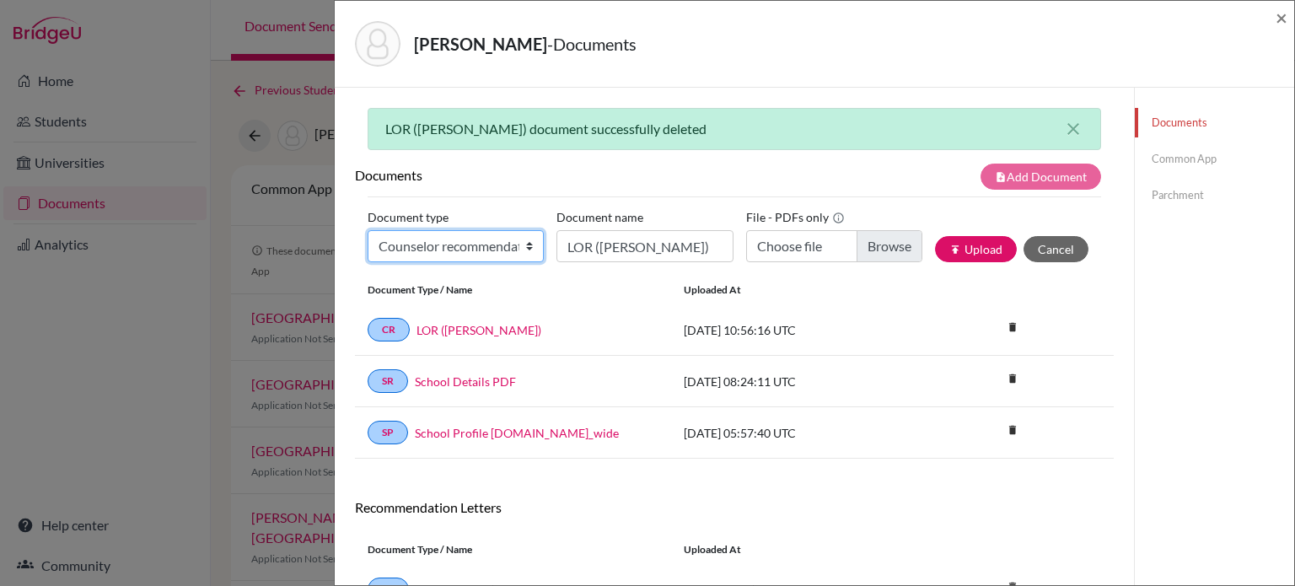
click at [519, 248] on select "Change explanation for Common App reports Counselor recommendation Internationa…" at bounding box center [456, 246] width 176 height 32
select select "2"
click at [368, 230] on select "Change explanation for Common App reports Counselor recommendation Internationa…" at bounding box center [456, 246] width 176 height 32
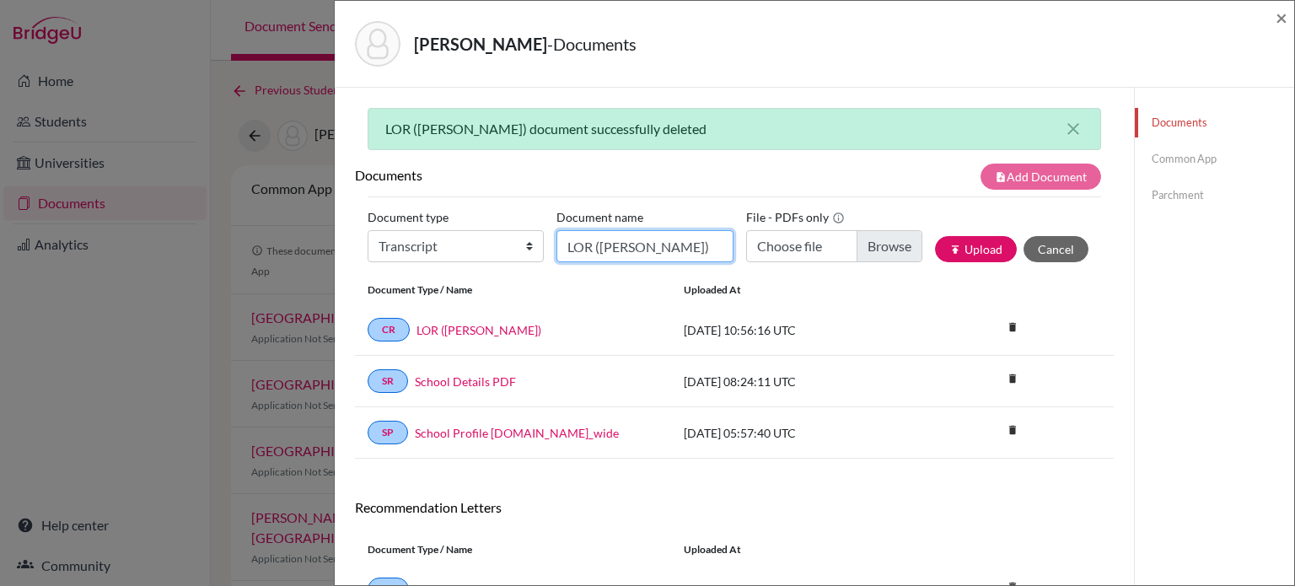
click at [654, 239] on input "LOR (A. Jones)" at bounding box center [645, 246] width 176 height 32
type input "Initial transcript"
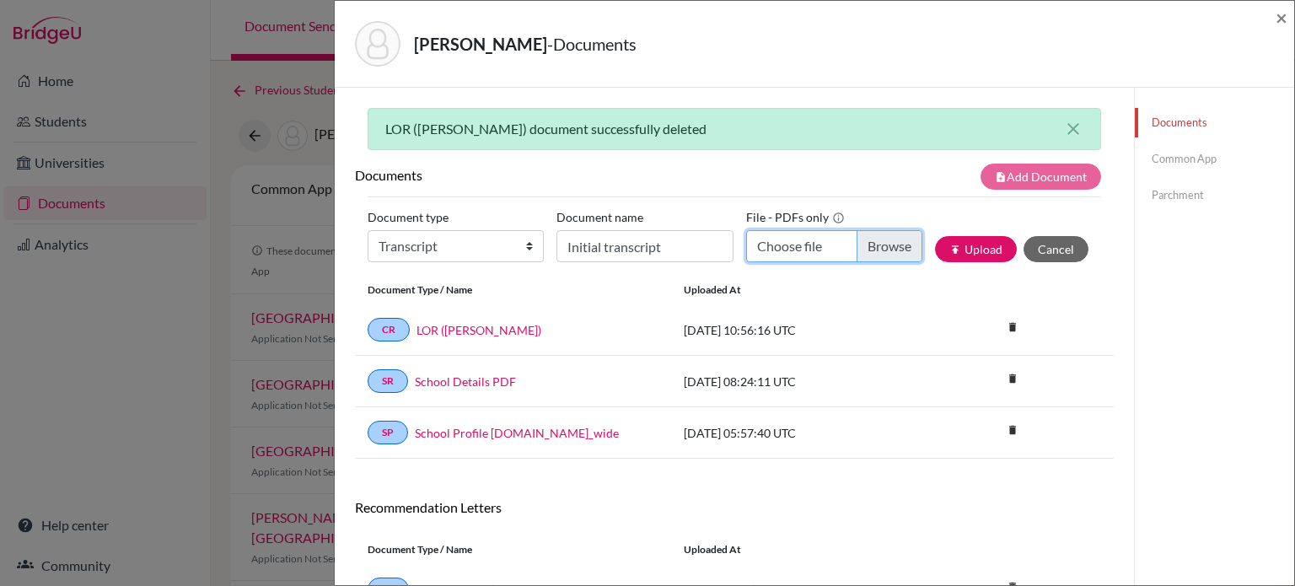
click at [883, 240] on input "Choose file" at bounding box center [834, 246] width 176 height 32
type input "C:\fakepath\Transcript_SBTL_S1Course_Lim, En Yu.pdf"
click at [935, 241] on button "publish Upload" at bounding box center [976, 249] width 82 height 26
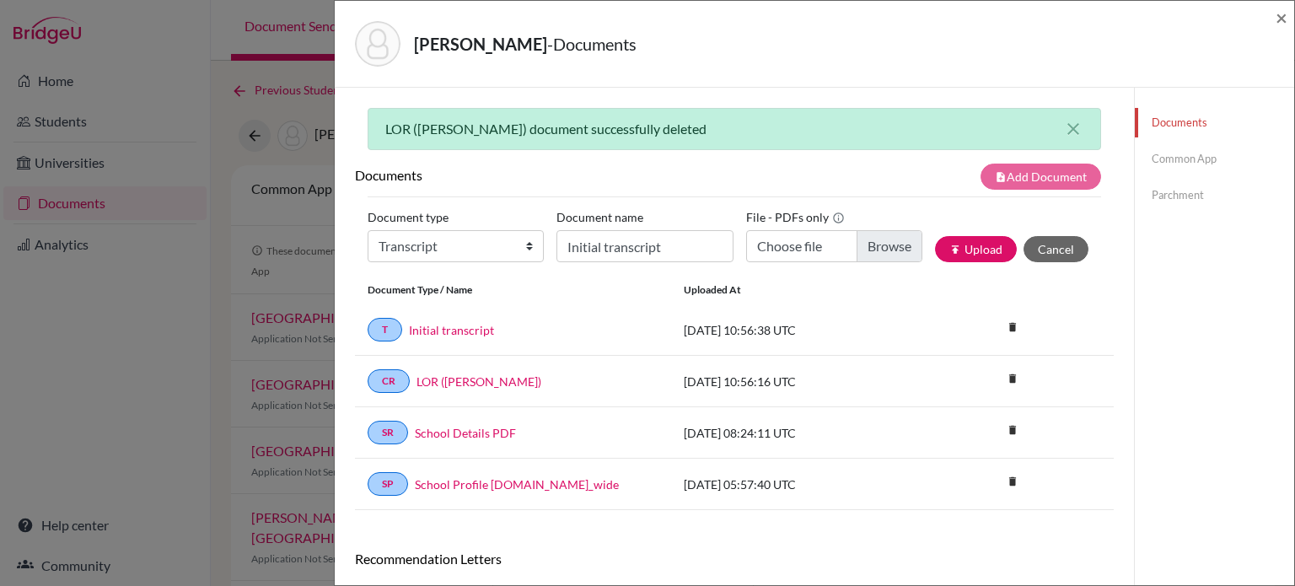
click at [1156, 165] on link "Common App" at bounding box center [1214, 159] width 159 height 30
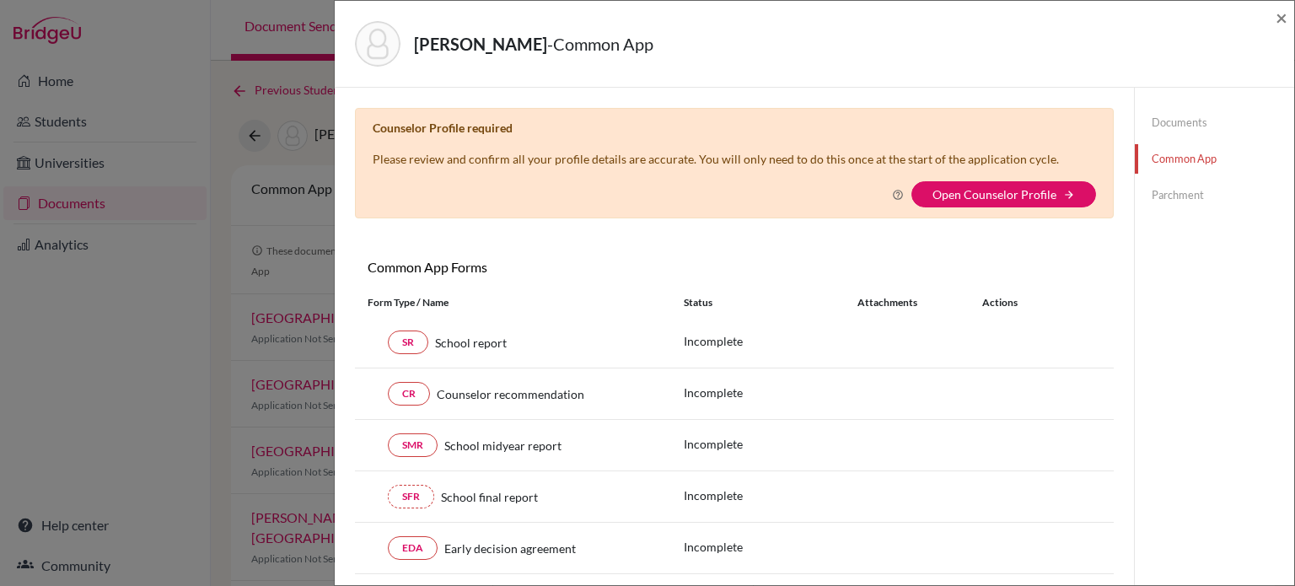
click at [1178, 123] on link "Documents" at bounding box center [1214, 123] width 159 height 30
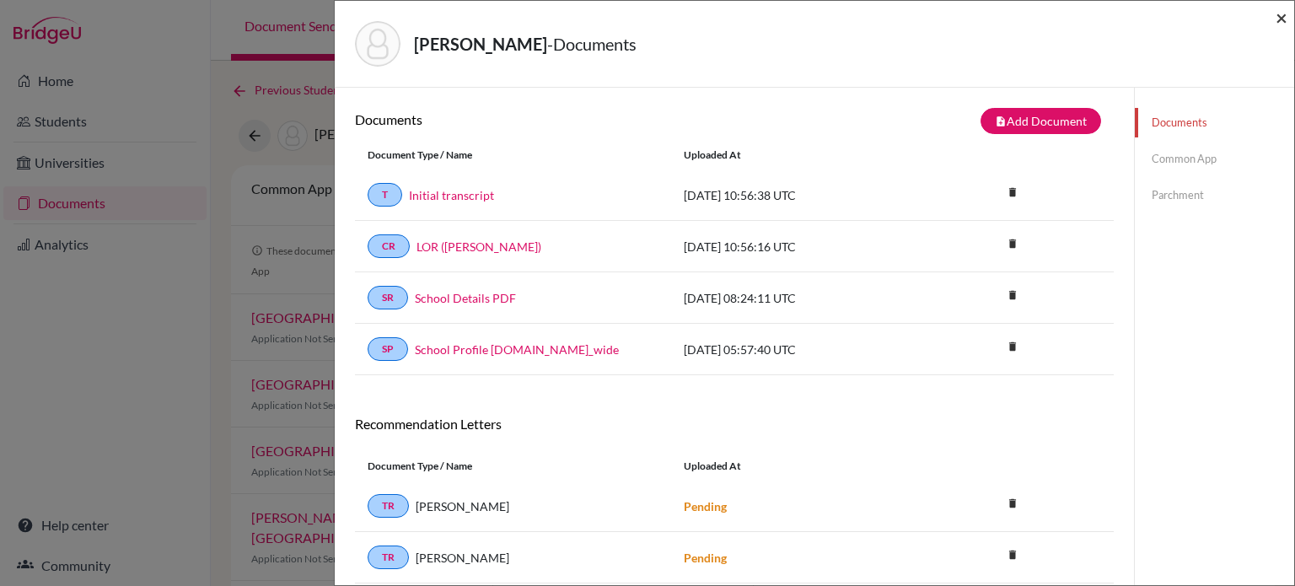
click at [1276, 16] on span "×" at bounding box center [1282, 17] width 12 height 24
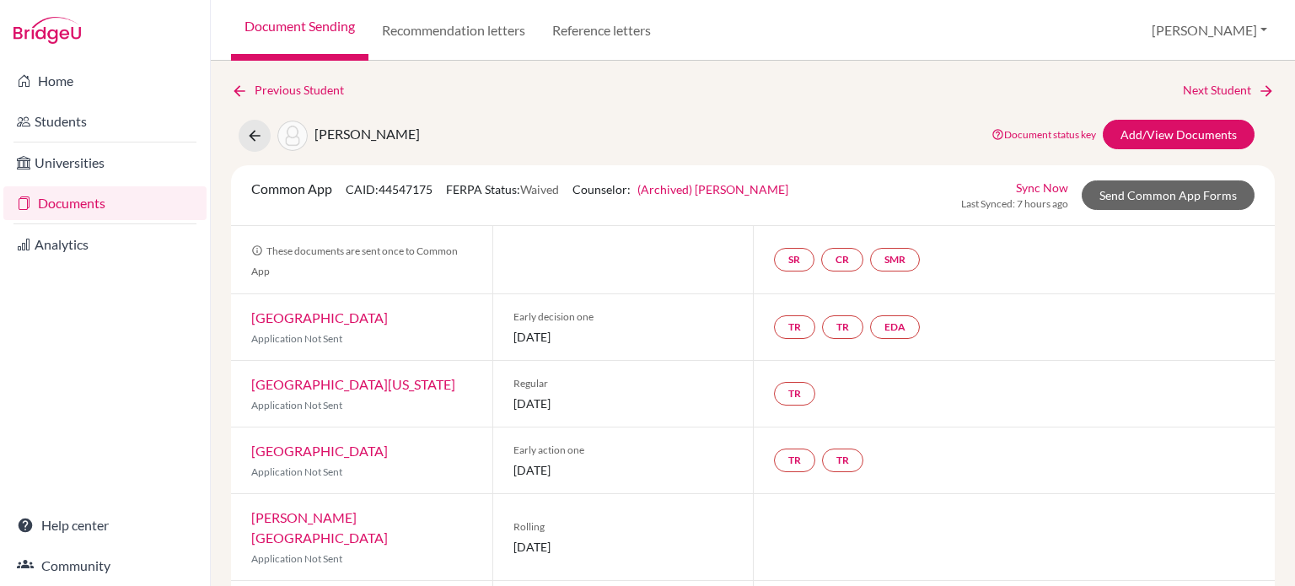
click at [94, 202] on link "Documents" at bounding box center [104, 203] width 203 height 34
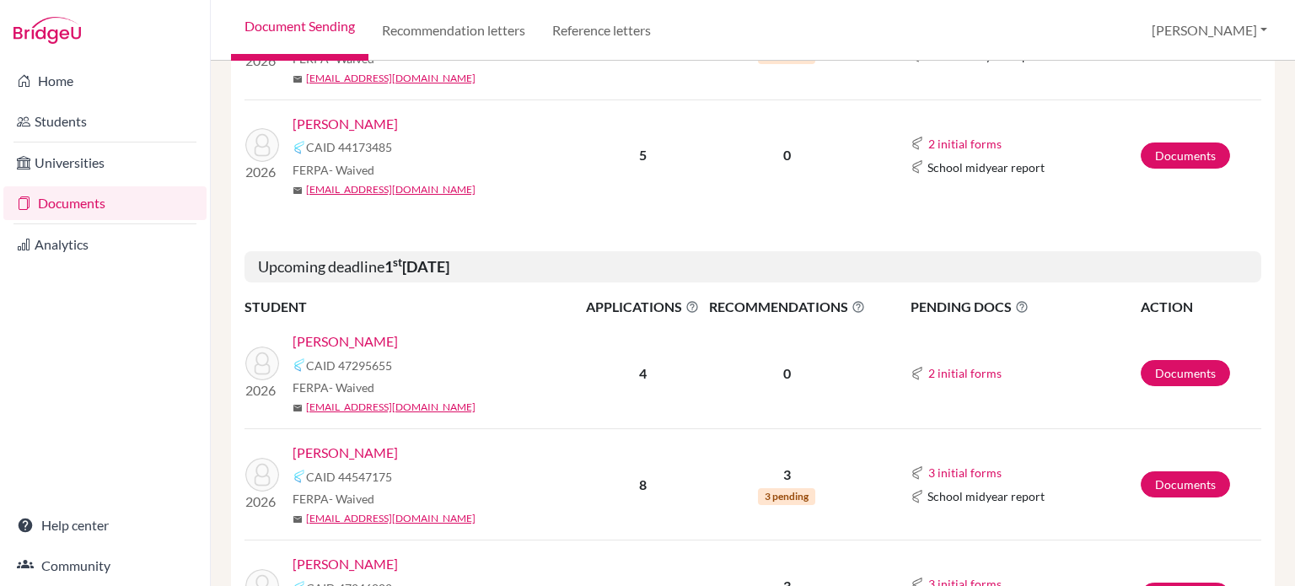
scroll to position [1012, 0]
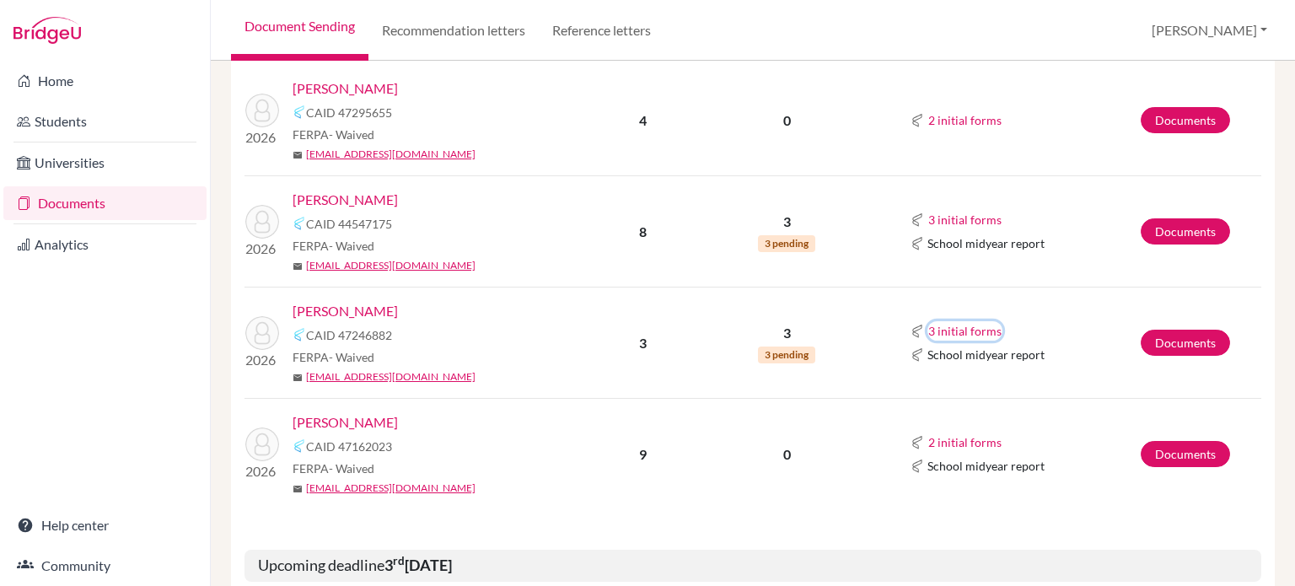
click at [978, 331] on button "3 initial forms" at bounding box center [965, 330] width 75 height 19
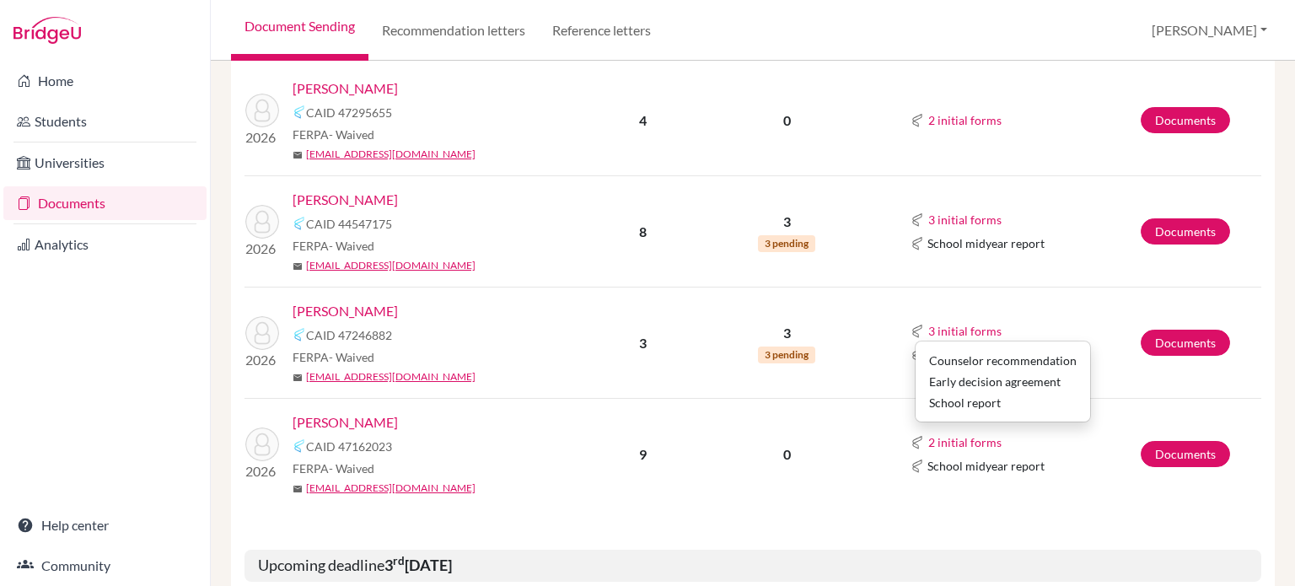
click at [335, 306] on link "[PERSON_NAME]" at bounding box center [345, 311] width 105 height 20
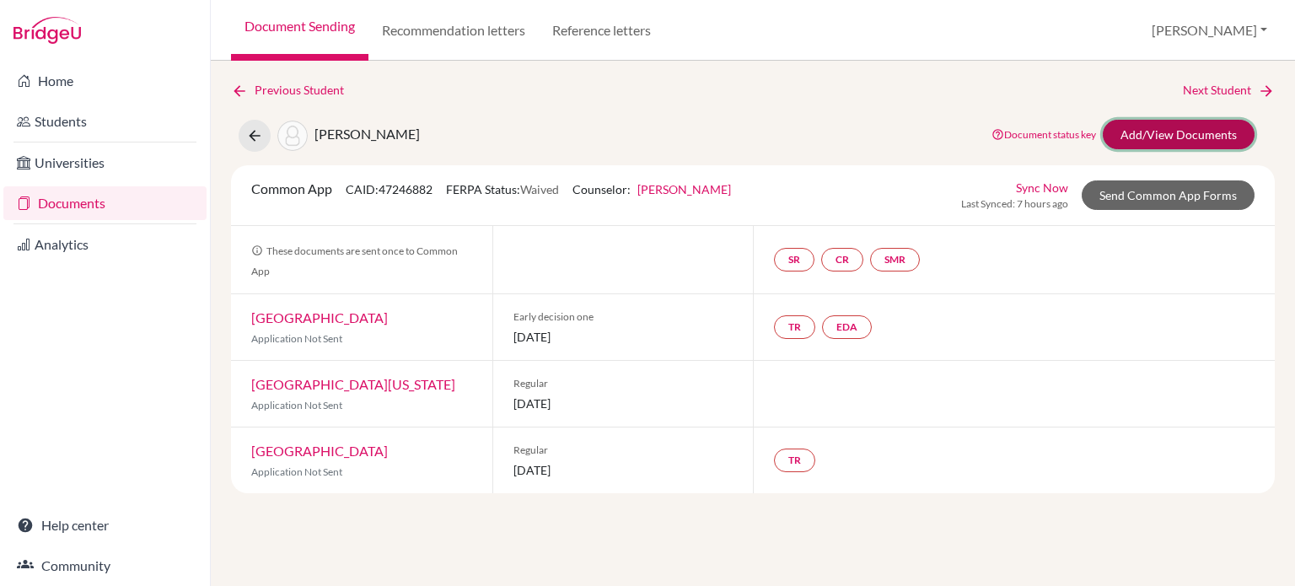
click at [1132, 129] on link "Add/View Documents" at bounding box center [1179, 135] width 152 height 30
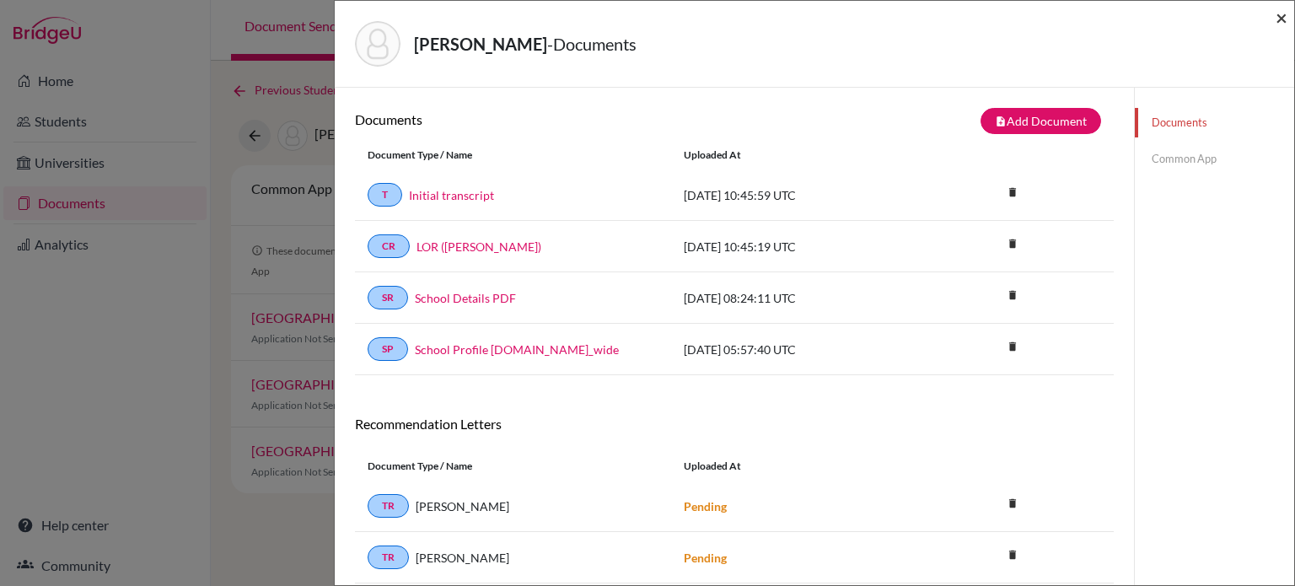
click at [1280, 17] on span "×" at bounding box center [1282, 17] width 12 height 24
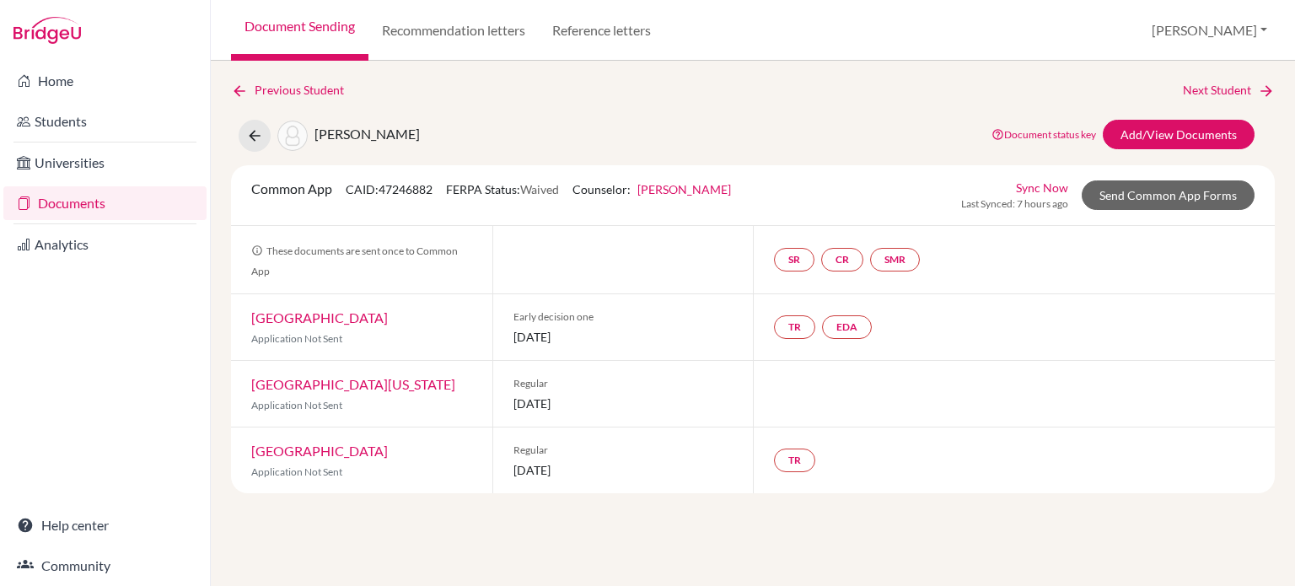
click at [70, 213] on link "Documents" at bounding box center [104, 203] width 203 height 34
